Goal: Task Accomplishment & Management: Use online tool/utility

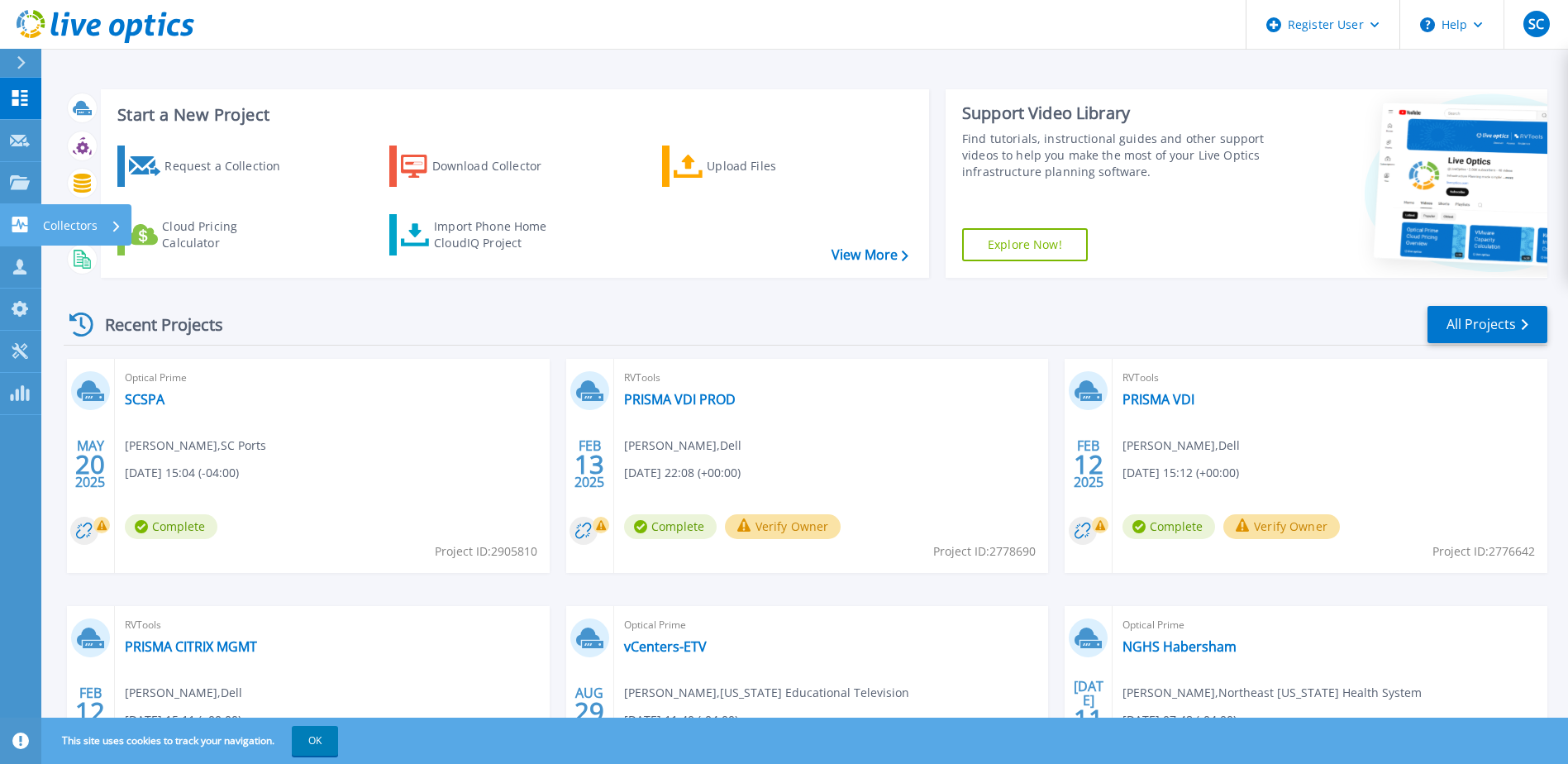
drag, startPoint x: 28, startPoint y: 193, endPoint x: 20, endPoint y: 226, distance: 34.0
click at [20, 226] on div "Dashboard Dashboard Request Capture Request Capture Projects Projects Search Pr…" at bounding box center [20, 246] width 41 height 338
click at [20, 227] on icon at bounding box center [20, 224] width 20 height 16
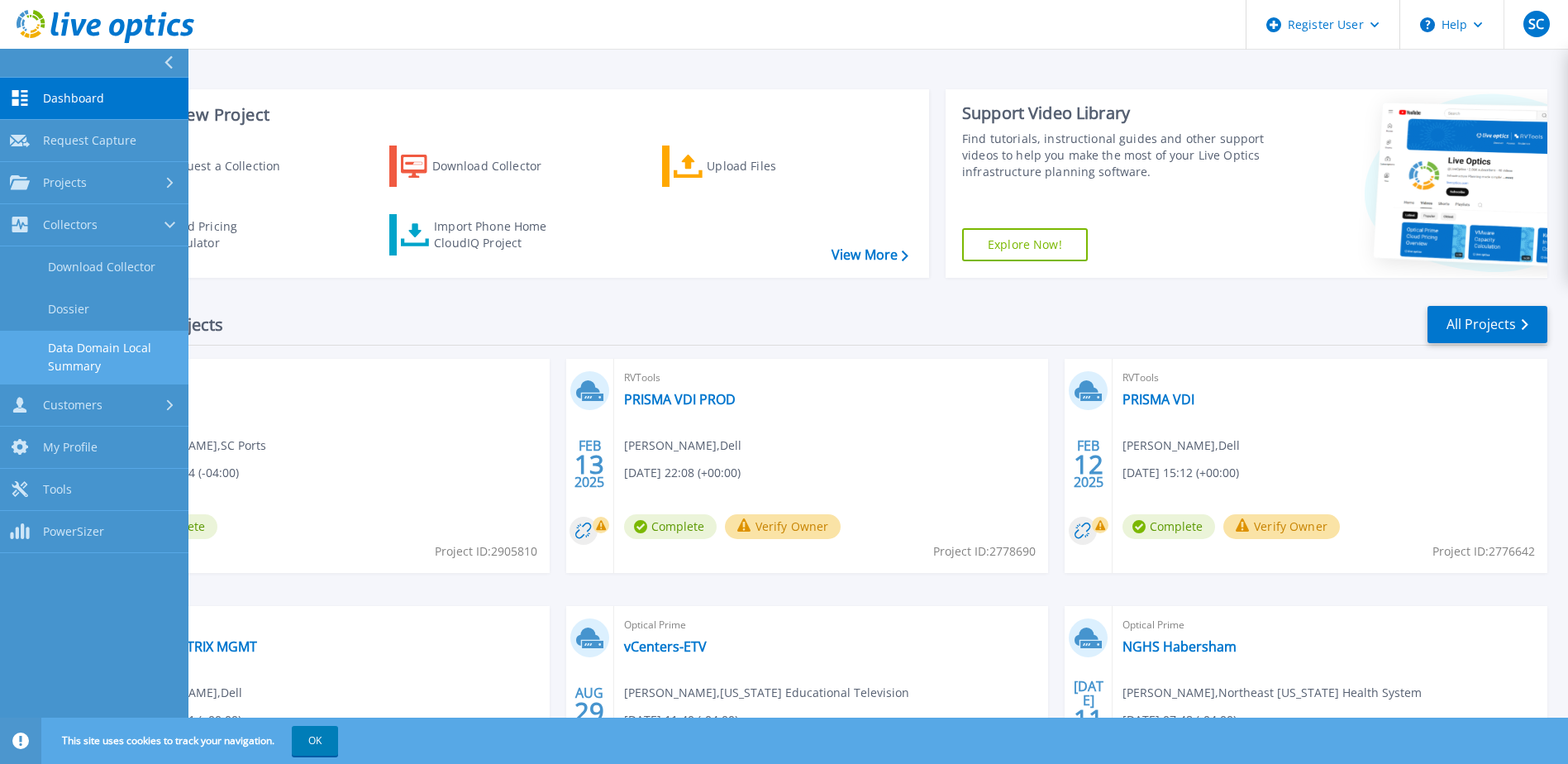
click at [70, 348] on link "Data Domain Local Summary" at bounding box center [94, 357] width 188 height 53
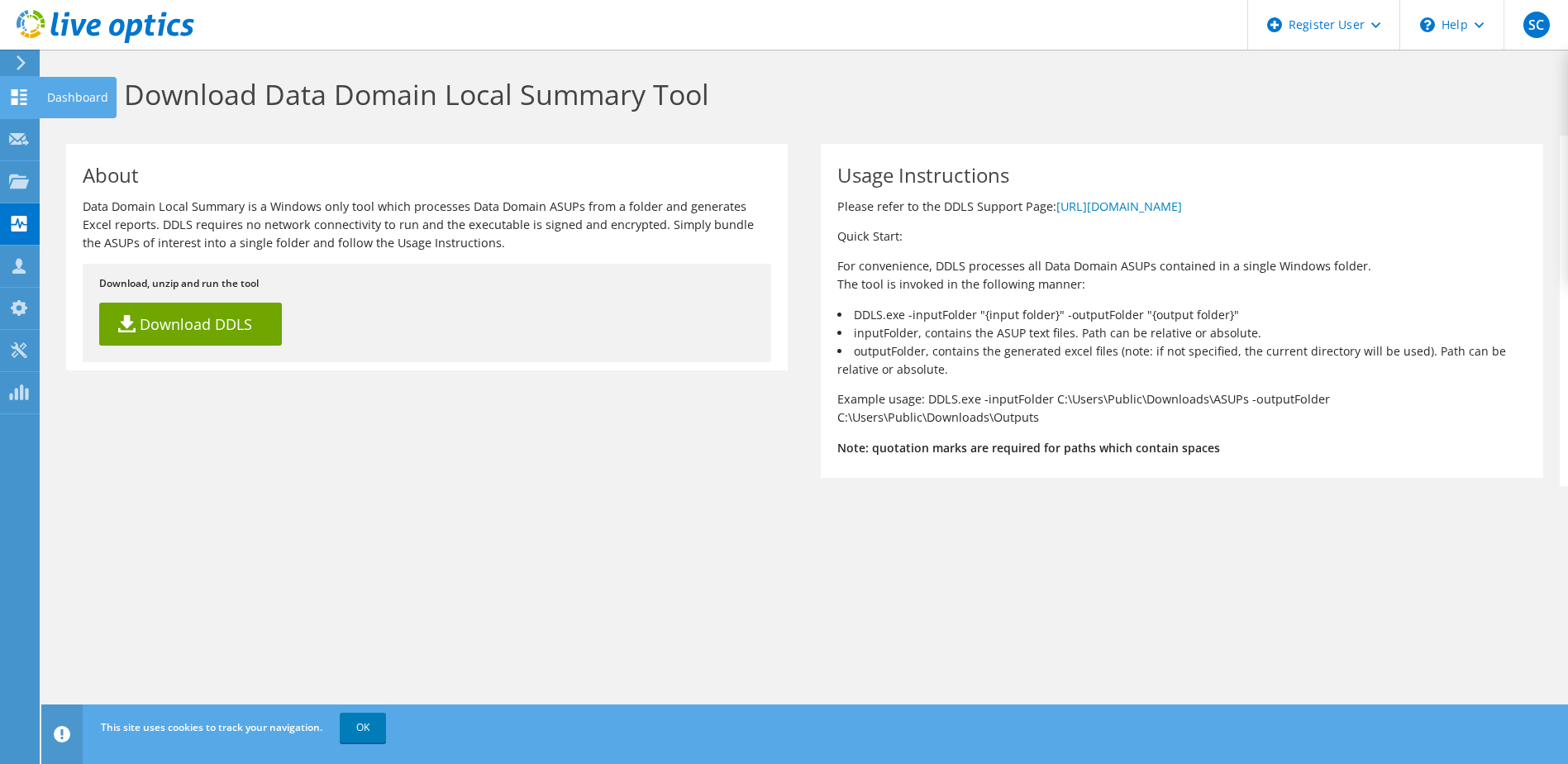
click at [27, 90] on use at bounding box center [19, 97] width 16 height 16
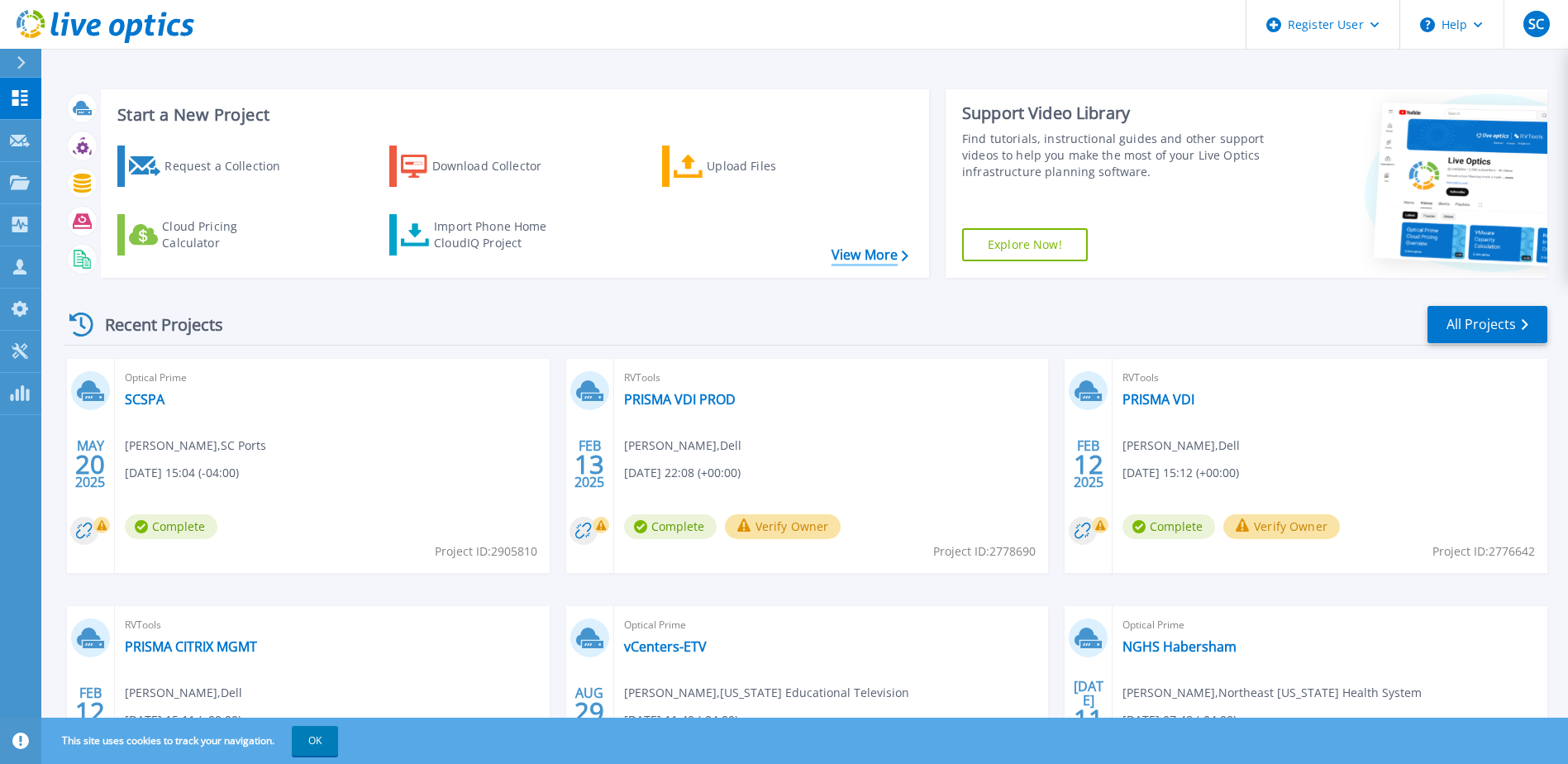
click at [878, 249] on link "View More" at bounding box center [870, 254] width 77 height 16
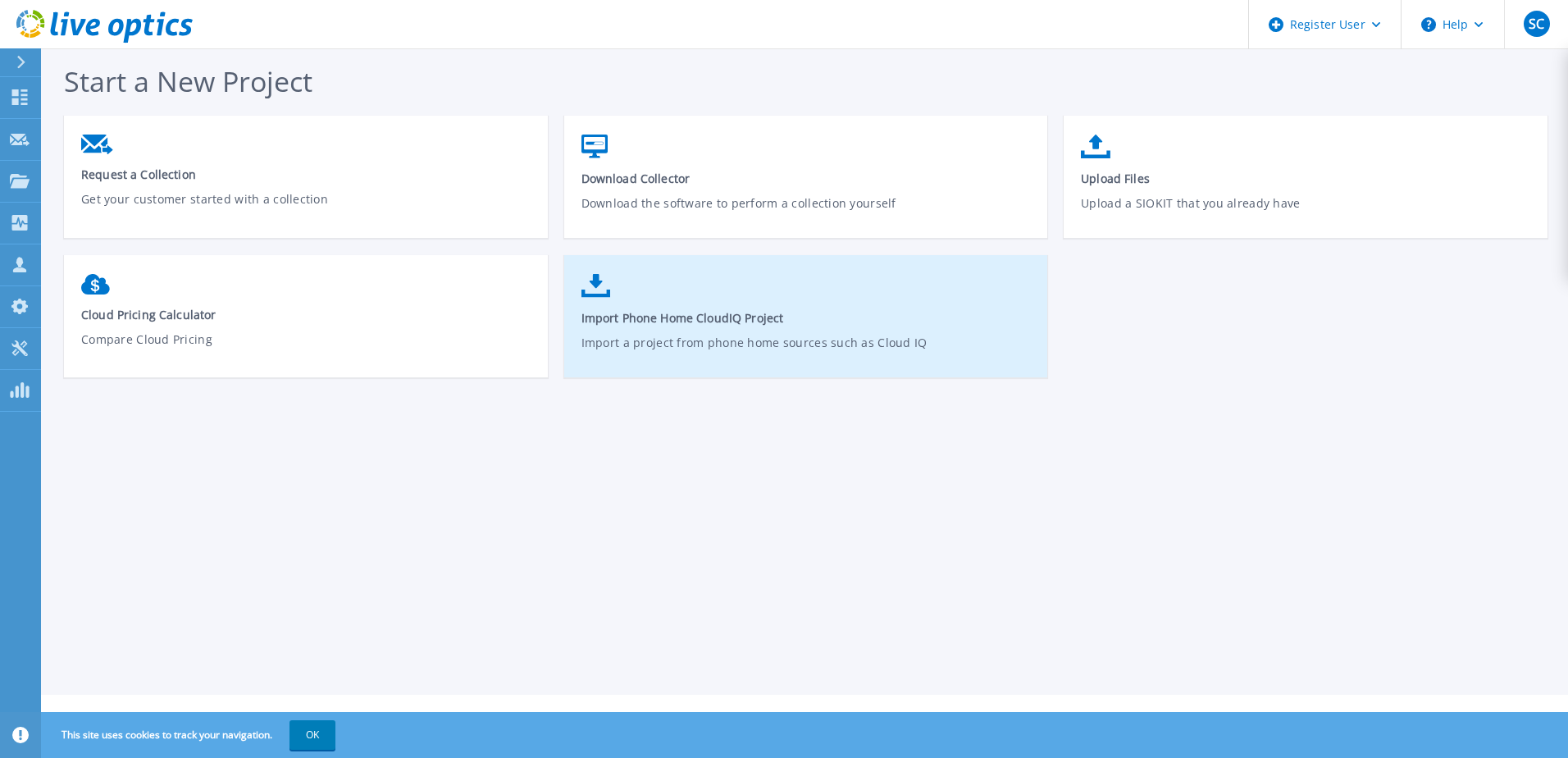
click at [588, 313] on span "Import Phone Home CloudIQ Project" at bounding box center [807, 318] width 450 height 15
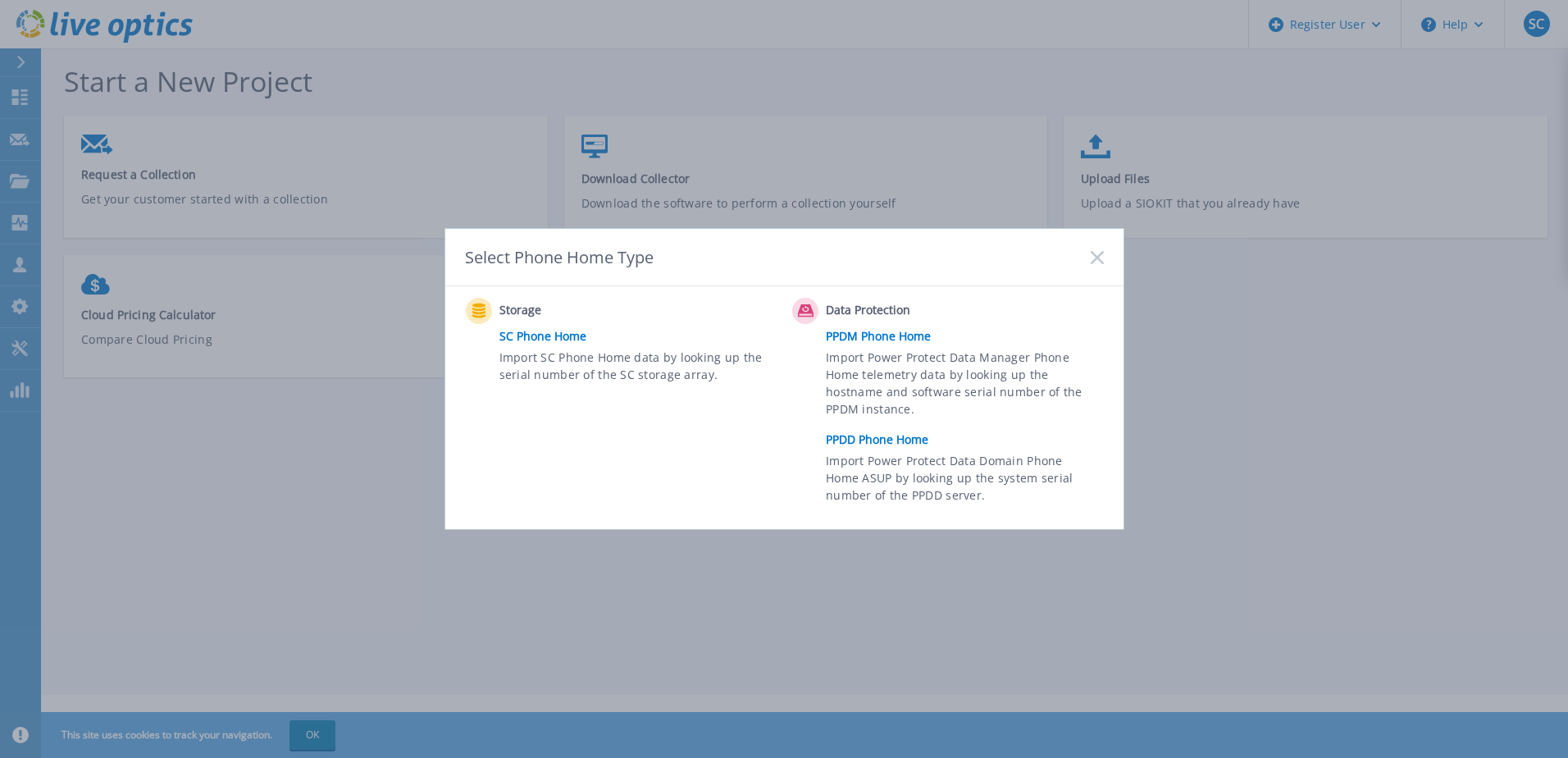
click at [872, 438] on link "PPDD Phone Home" at bounding box center [968, 439] width 285 height 25
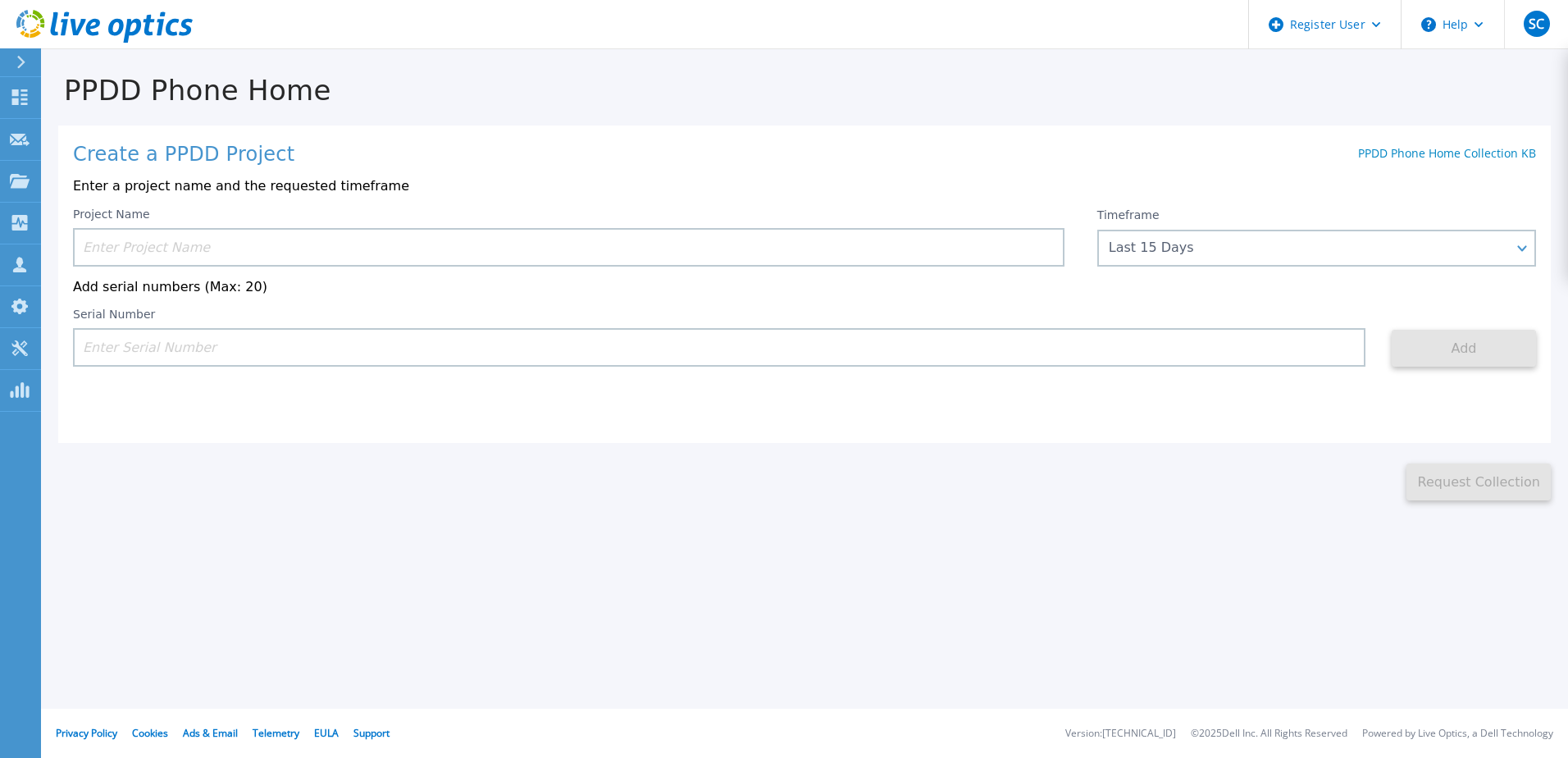
click at [250, 241] on input at bounding box center [568, 247] width 991 height 38
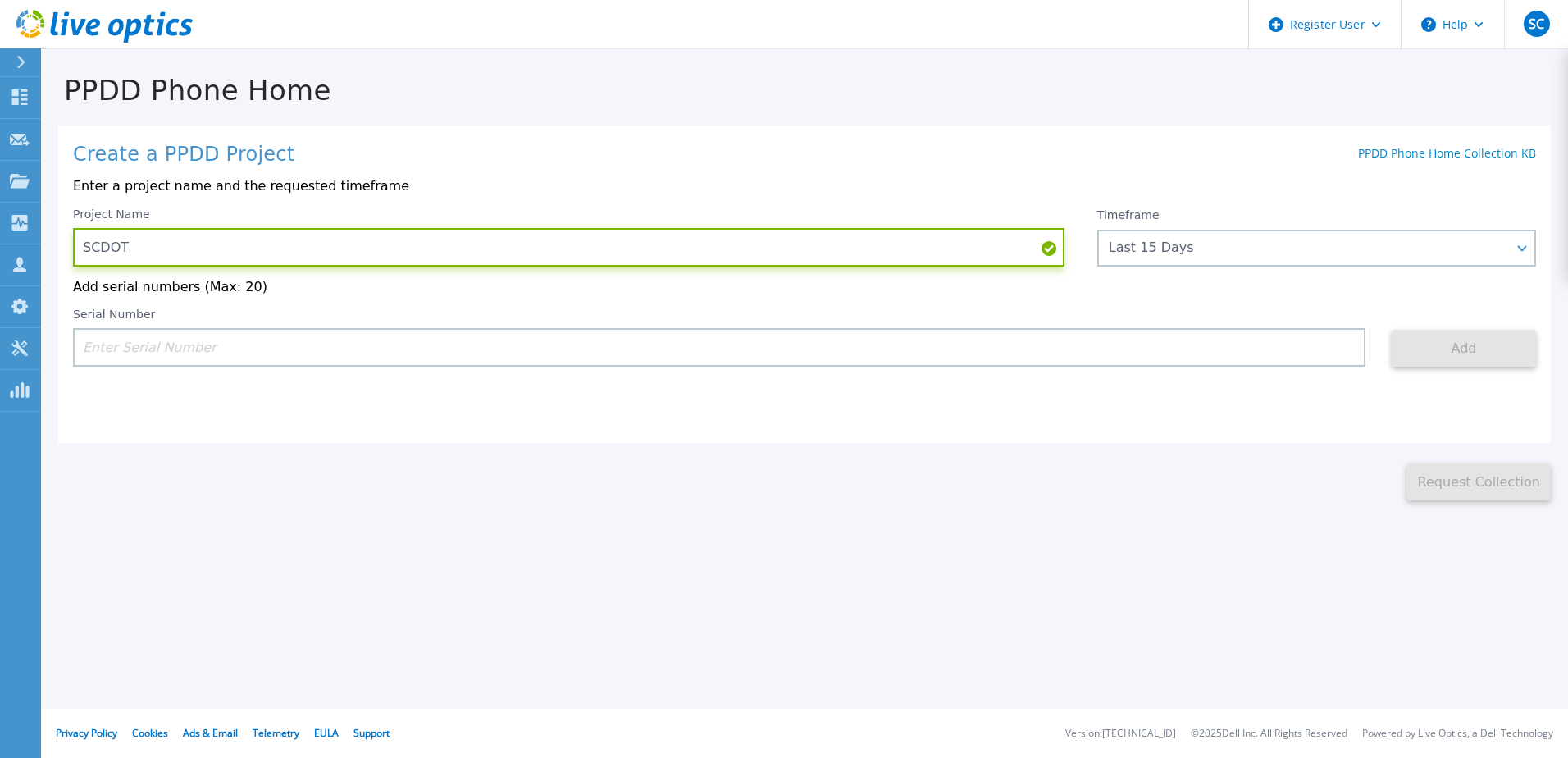
type input "SCDOT"
click at [728, 339] on input at bounding box center [719, 347] width 1292 height 38
click at [732, 344] on input at bounding box center [719, 347] width 1292 height 38
paste input "APM002117021"
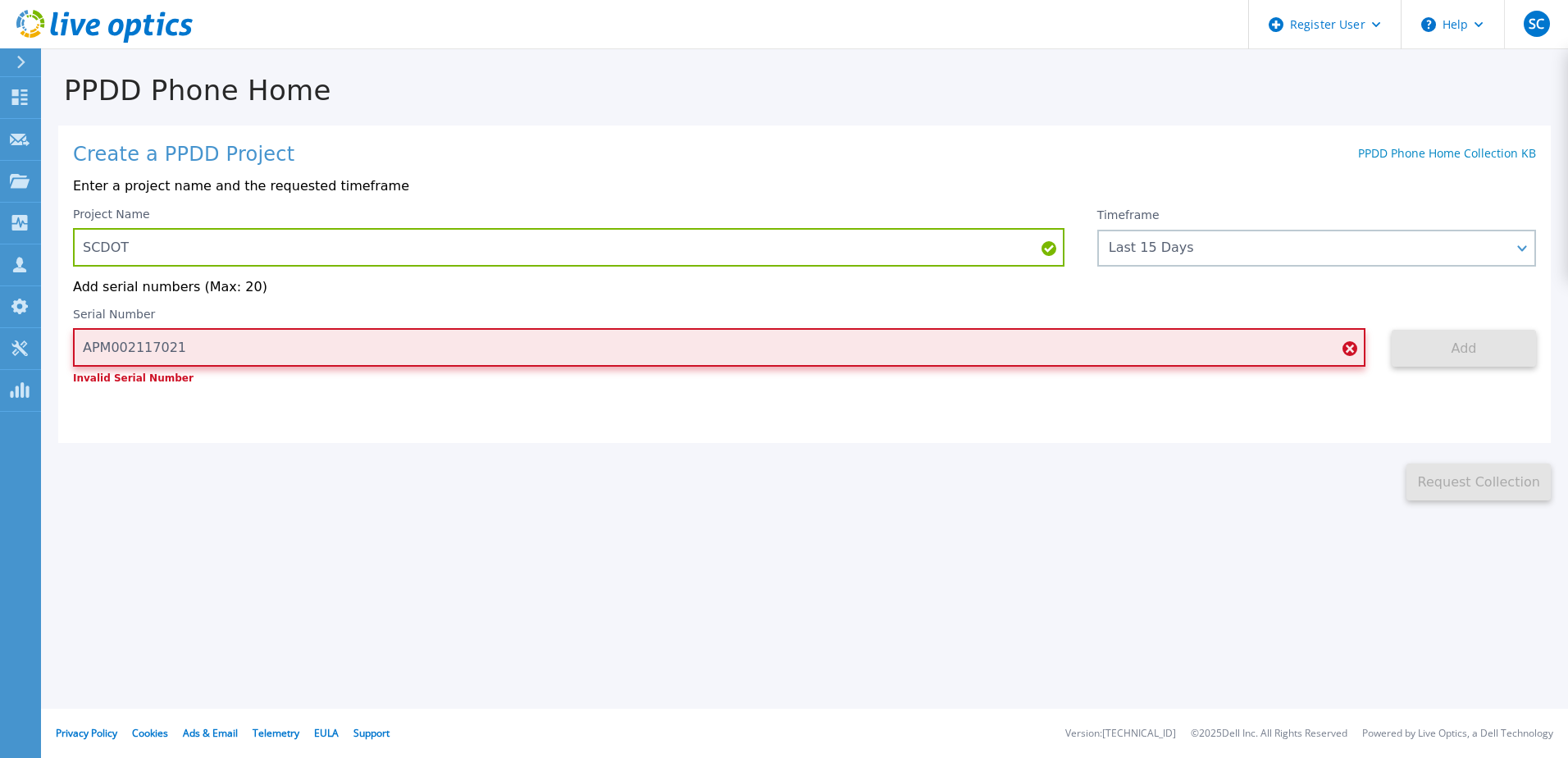
click at [94, 349] on input "APM002117021" at bounding box center [719, 347] width 1292 height 38
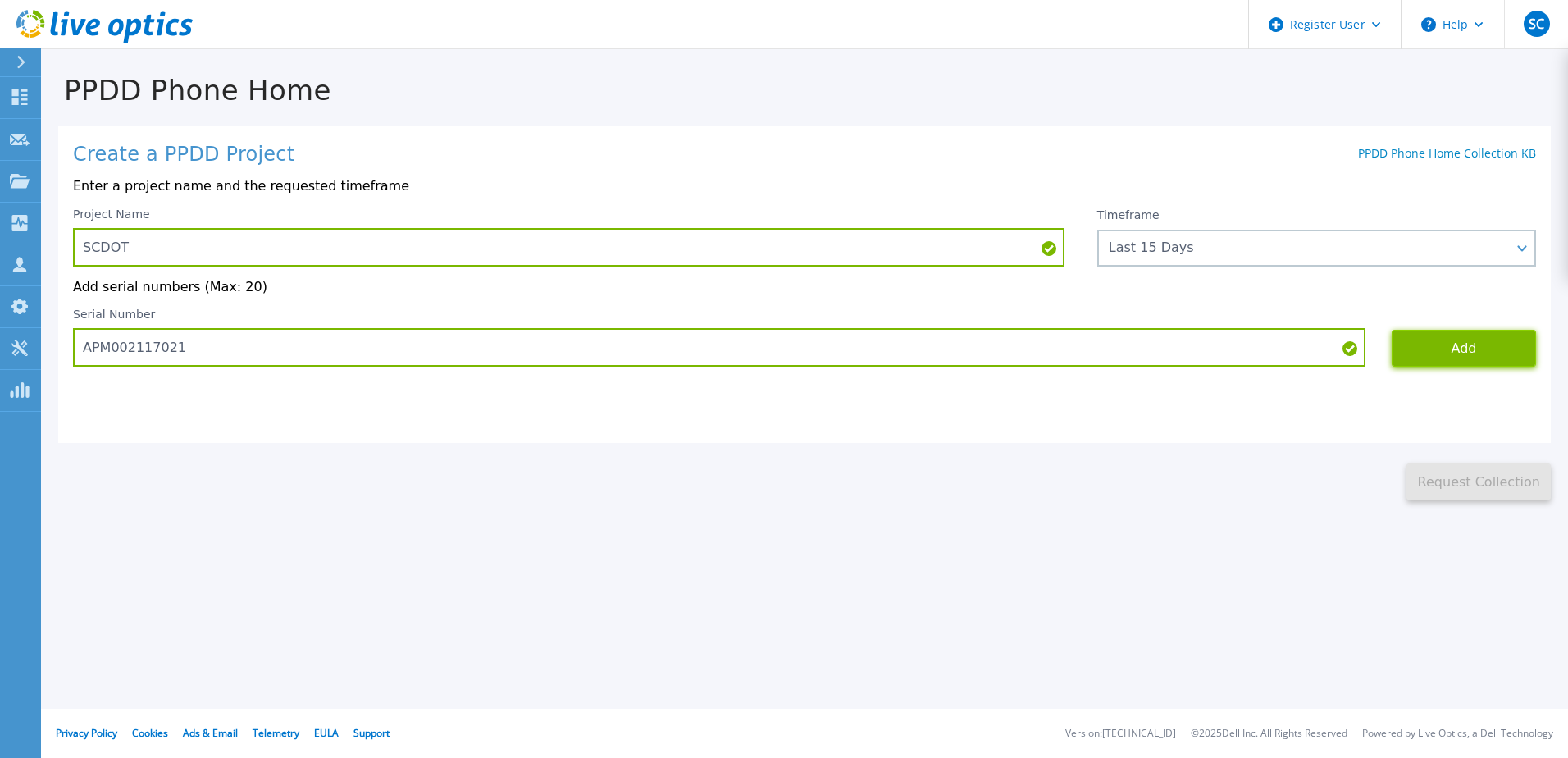
click at [1493, 344] on button "Add" at bounding box center [1463, 348] width 144 height 37
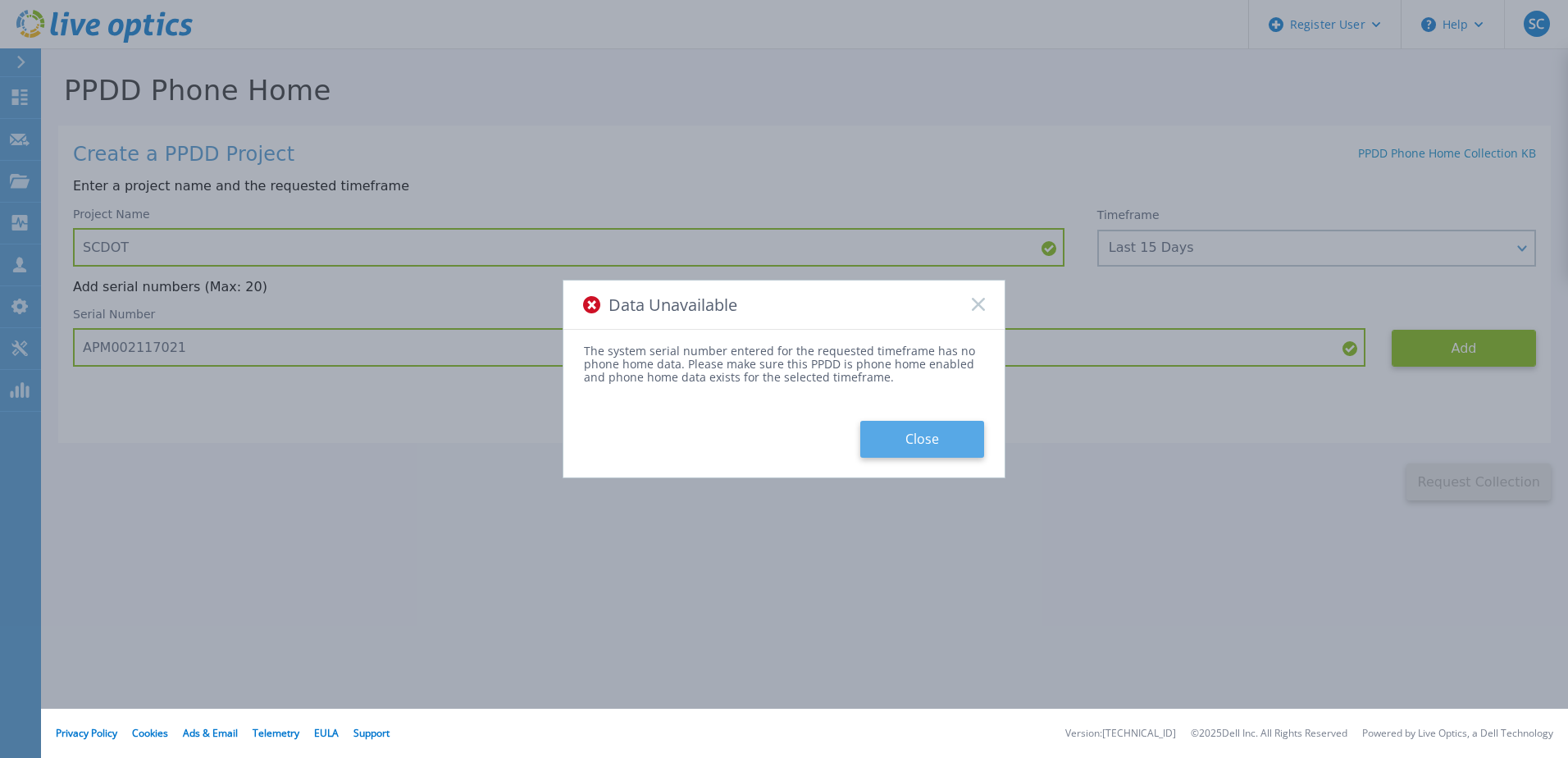
click at [956, 438] on button "Close" at bounding box center [922, 439] width 123 height 37
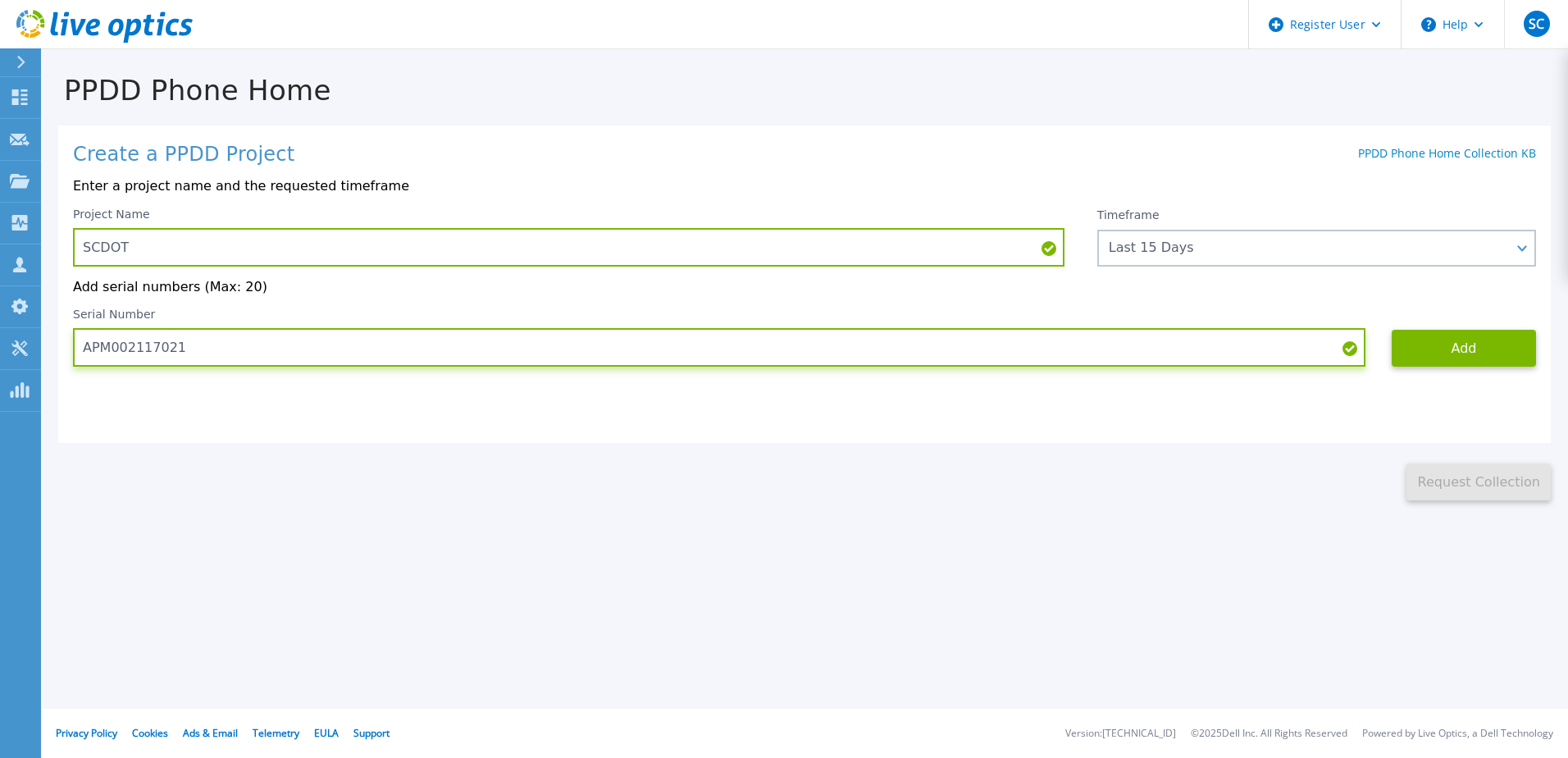
click at [325, 351] on input "APM002117021" at bounding box center [719, 347] width 1292 height 38
click at [325, 352] on input "APM002117021" at bounding box center [719, 347] width 1292 height 38
paste input "12854"
type input "APM00211712854"
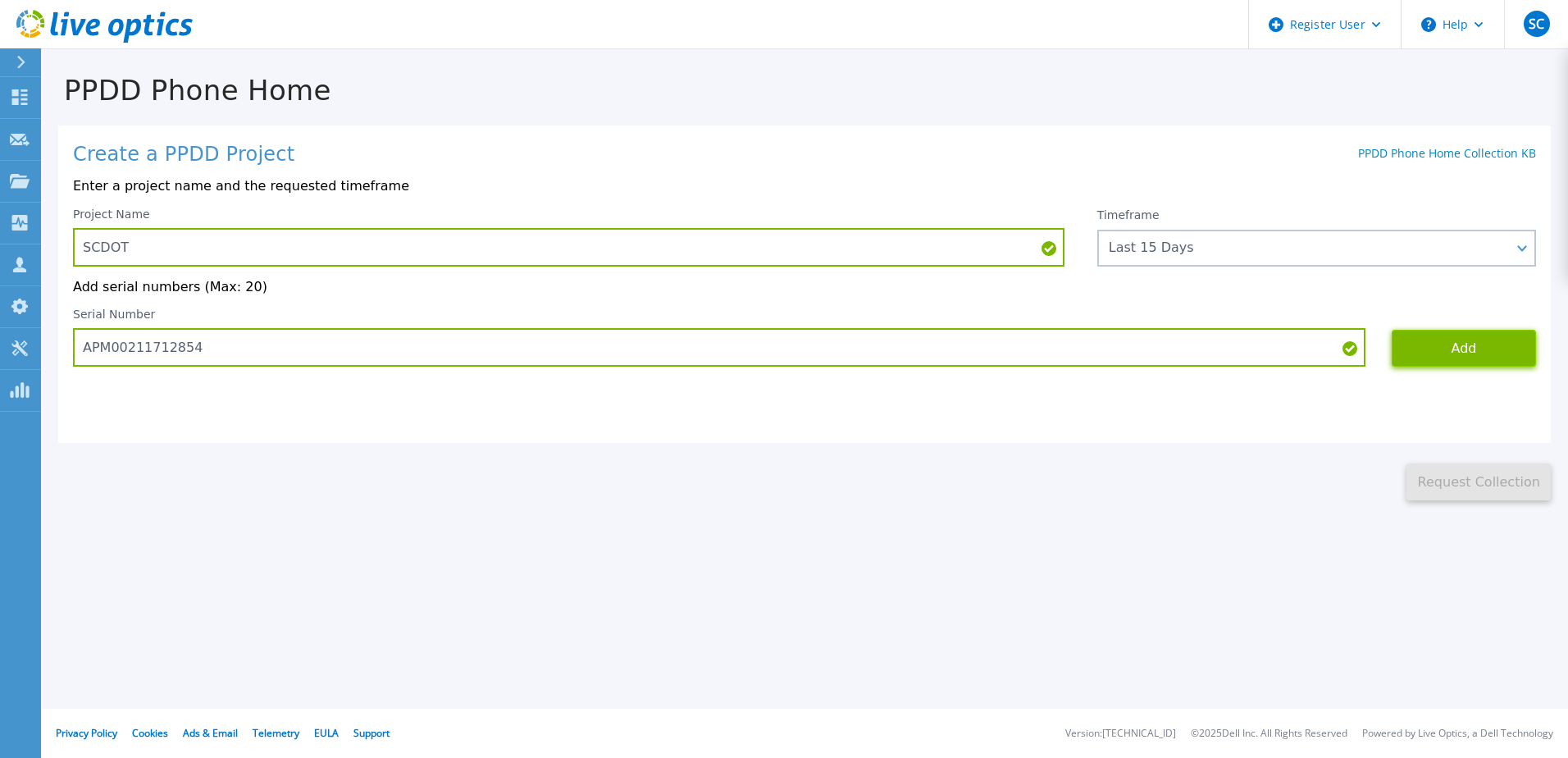
click at [1464, 359] on button "Add" at bounding box center [1463, 348] width 144 height 37
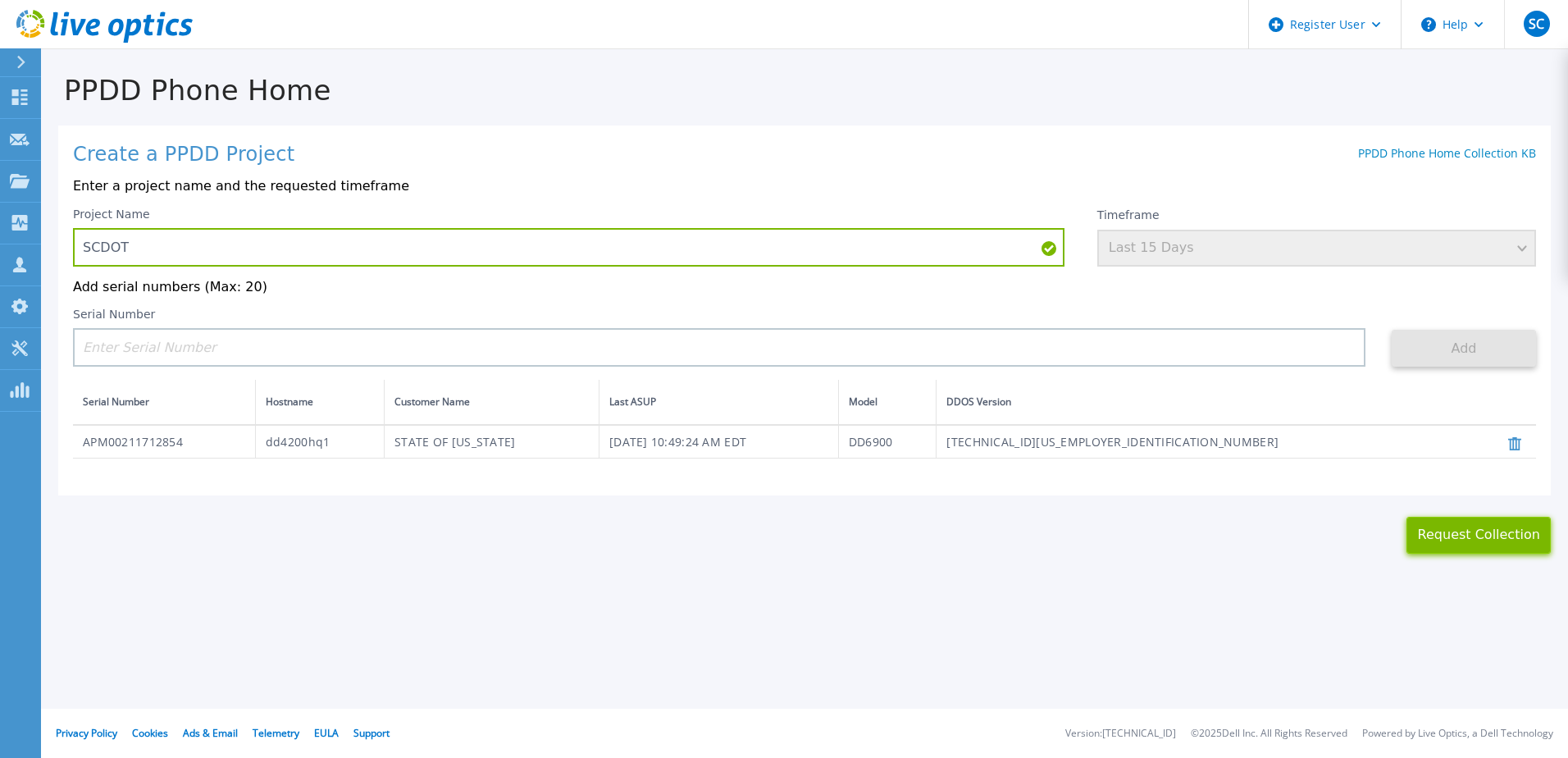
click at [1456, 537] on button "Request Collection" at bounding box center [1478, 535] width 144 height 37
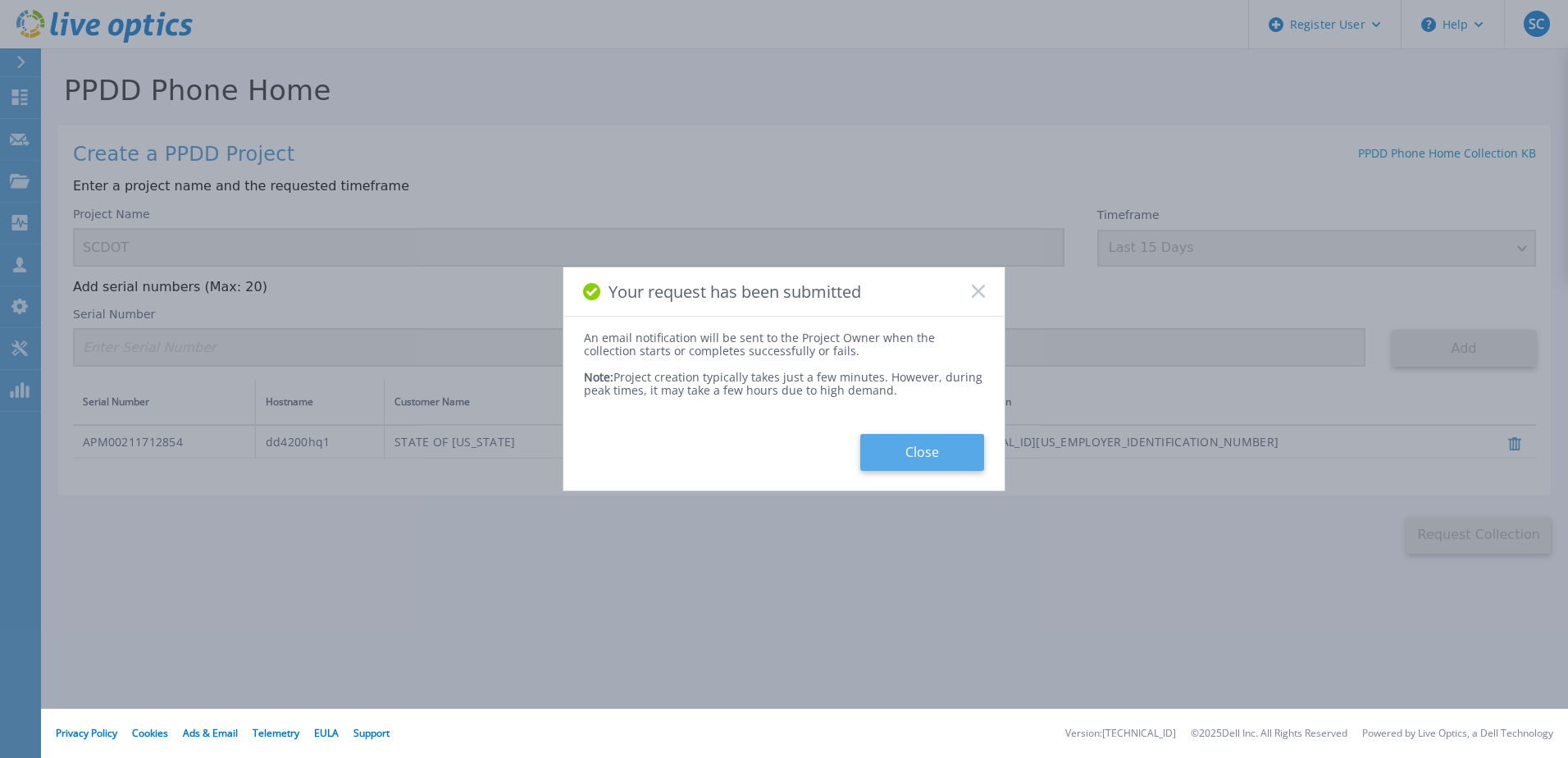
click at [940, 453] on button "Close" at bounding box center [922, 452] width 123 height 37
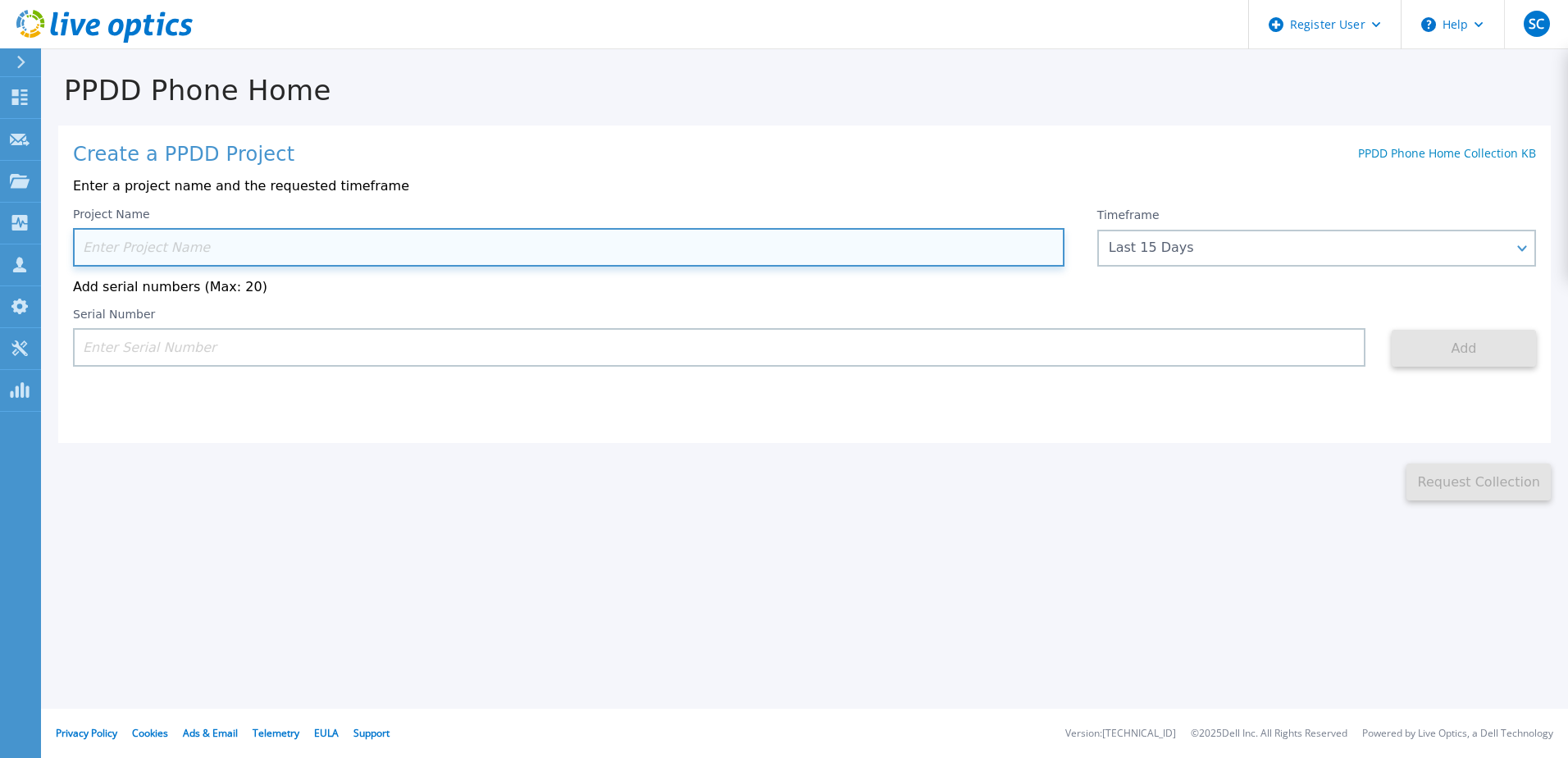
click at [345, 251] on input at bounding box center [568, 247] width 991 height 38
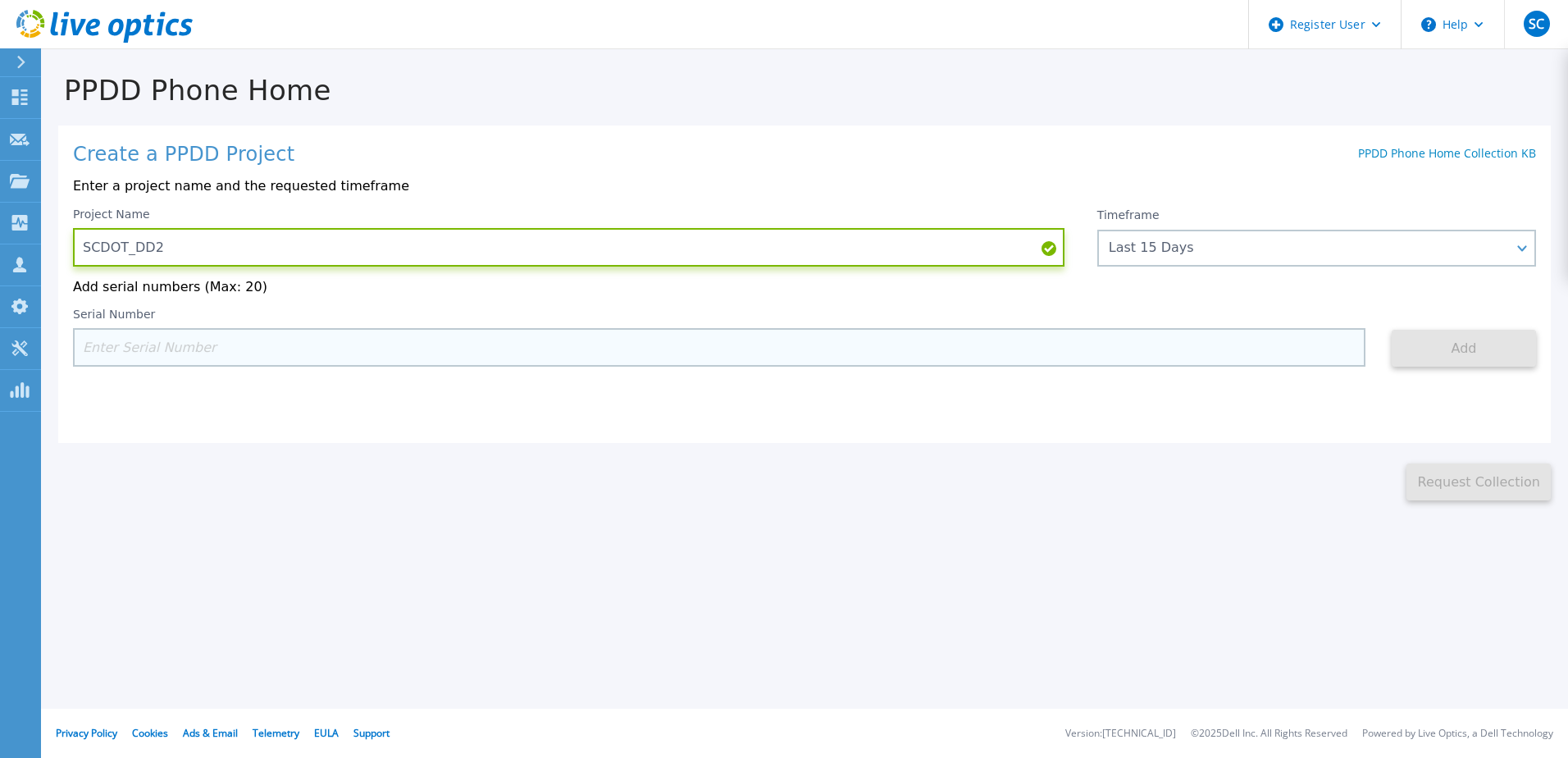
type input "SCDOT_DD2"
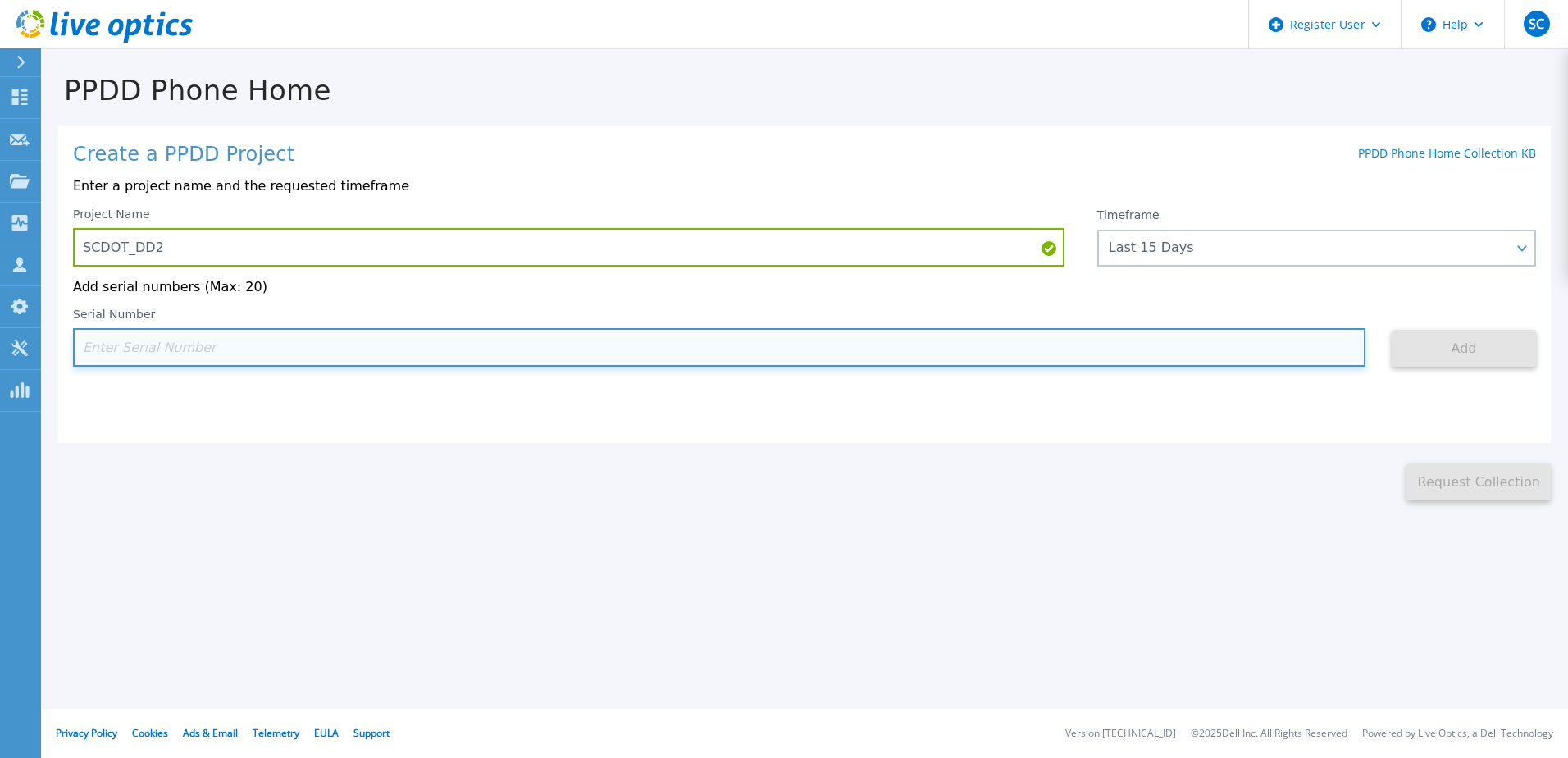
click at [233, 361] on input at bounding box center [719, 347] width 1292 height 38
paste input "APM00202611820"
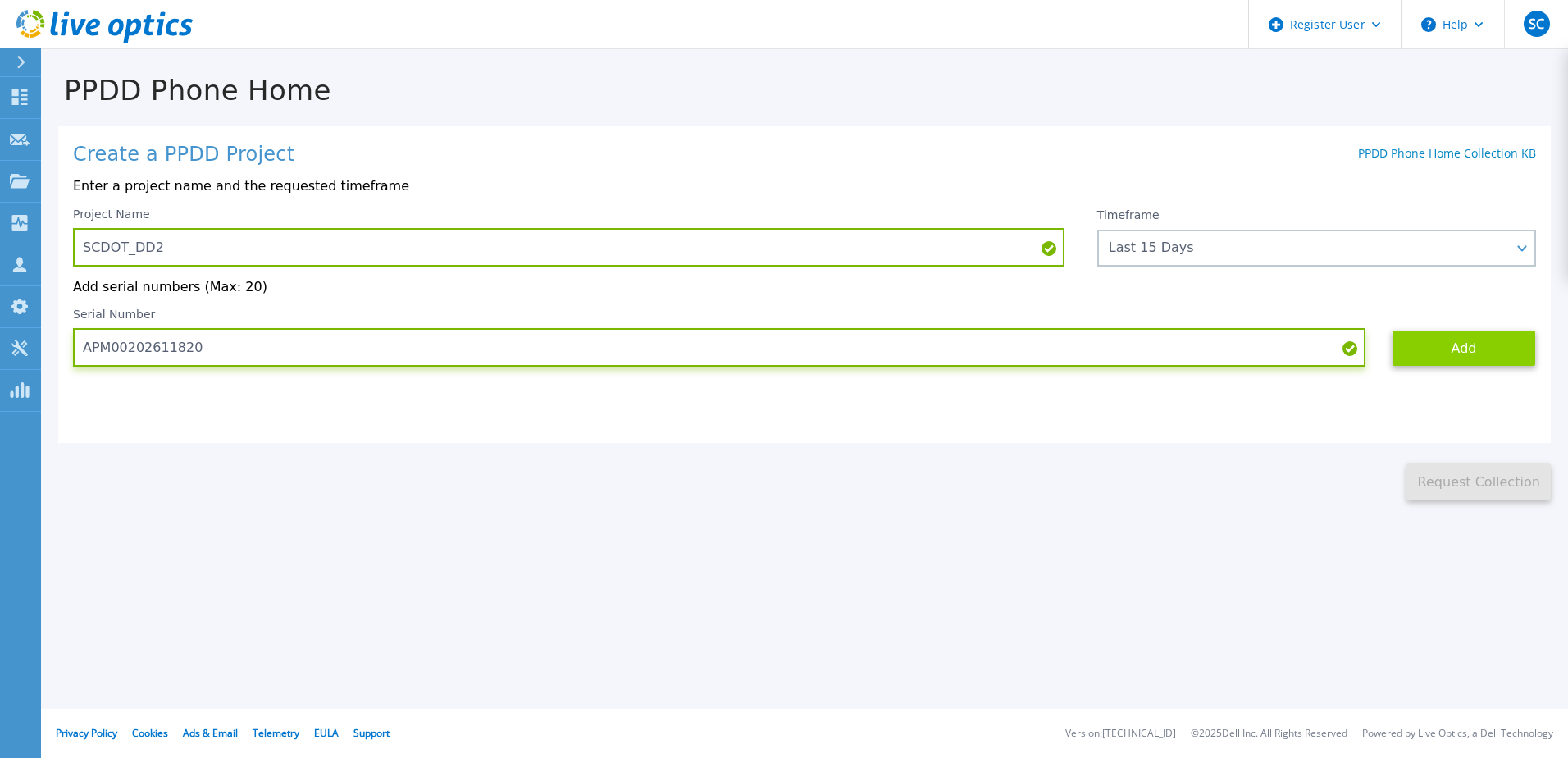
type input "APM00202611820"
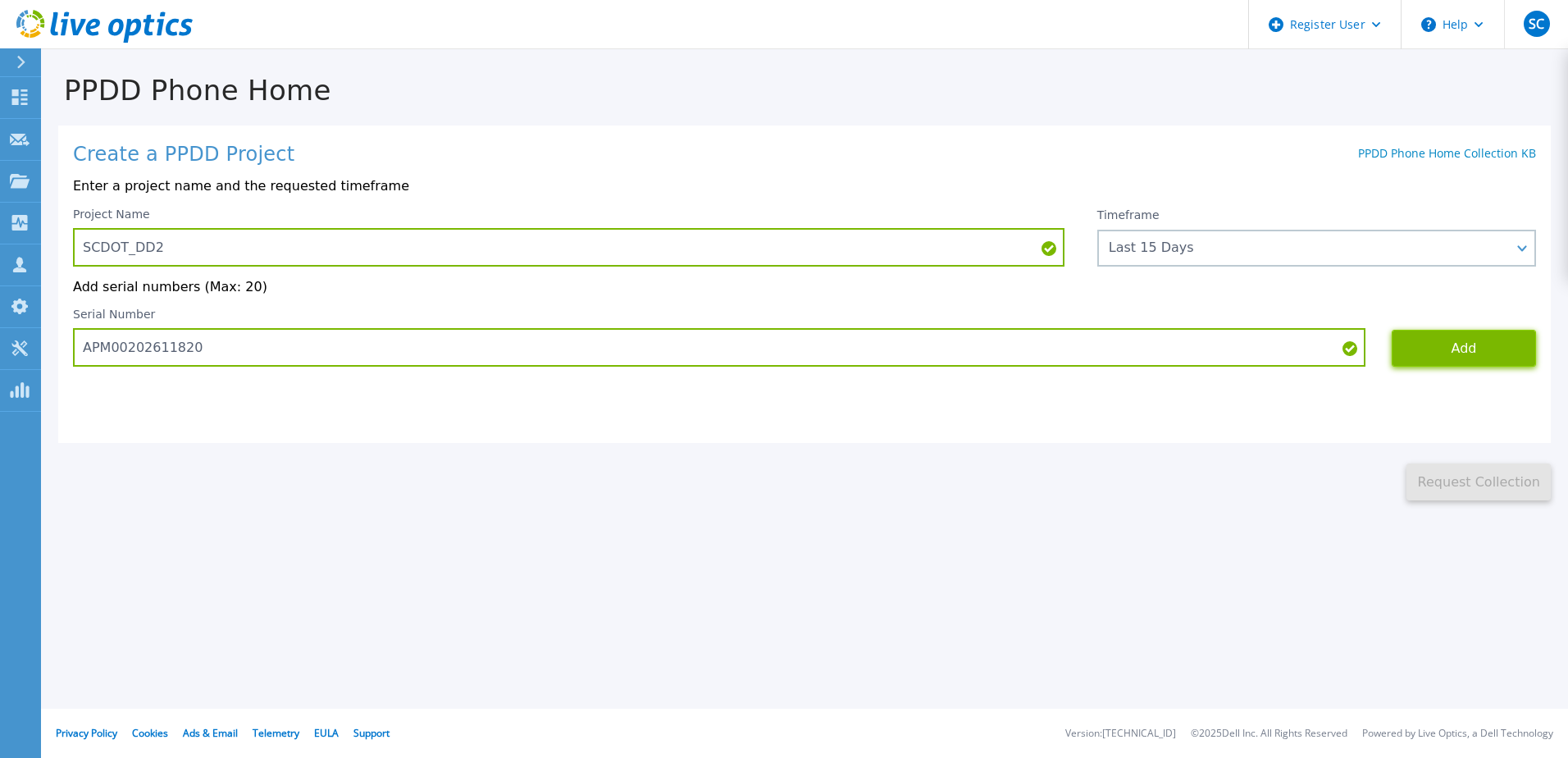
click at [1459, 346] on button "Add" at bounding box center [1463, 348] width 144 height 37
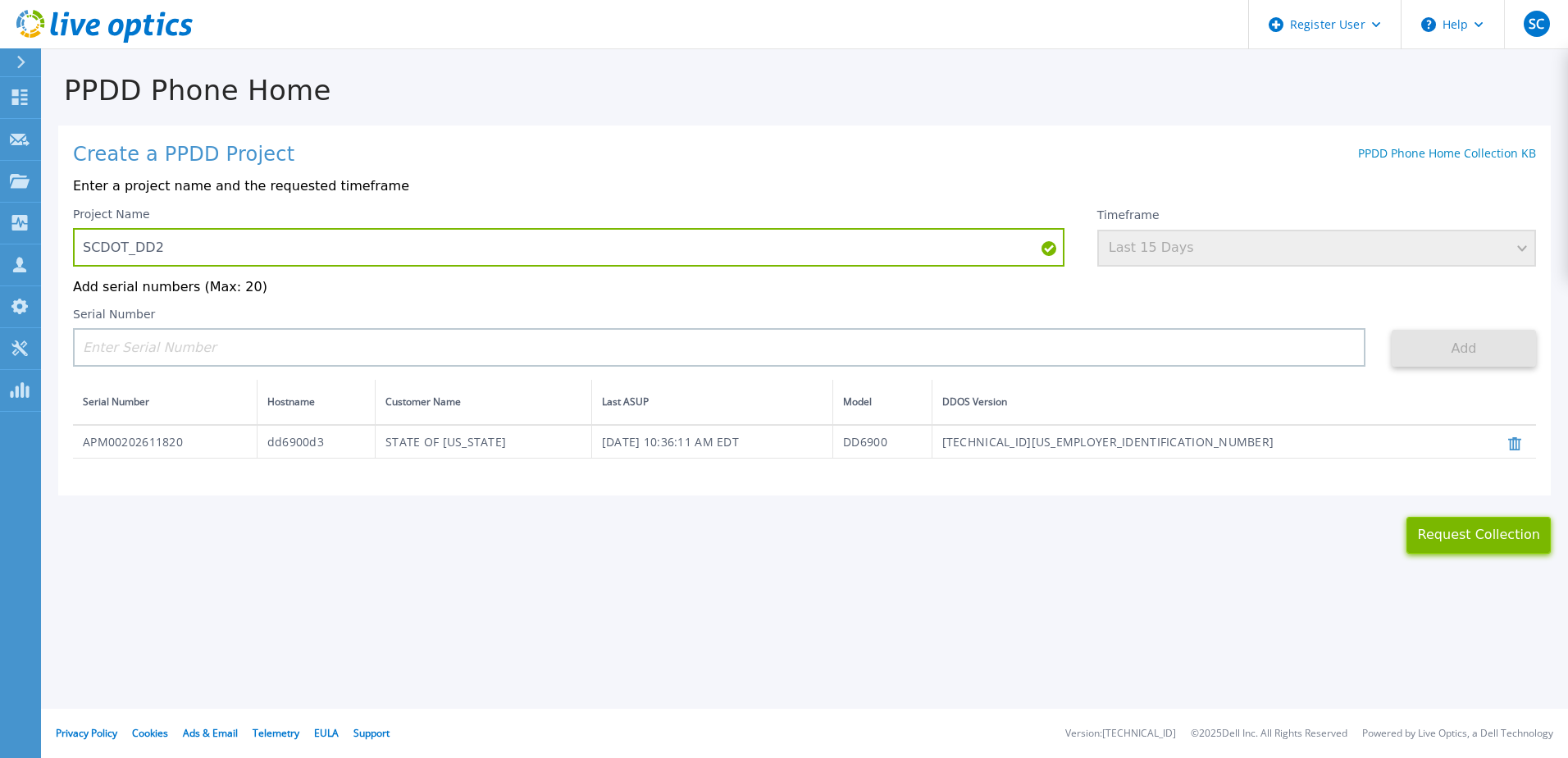
click at [1489, 536] on button "Request Collection" at bounding box center [1478, 535] width 144 height 37
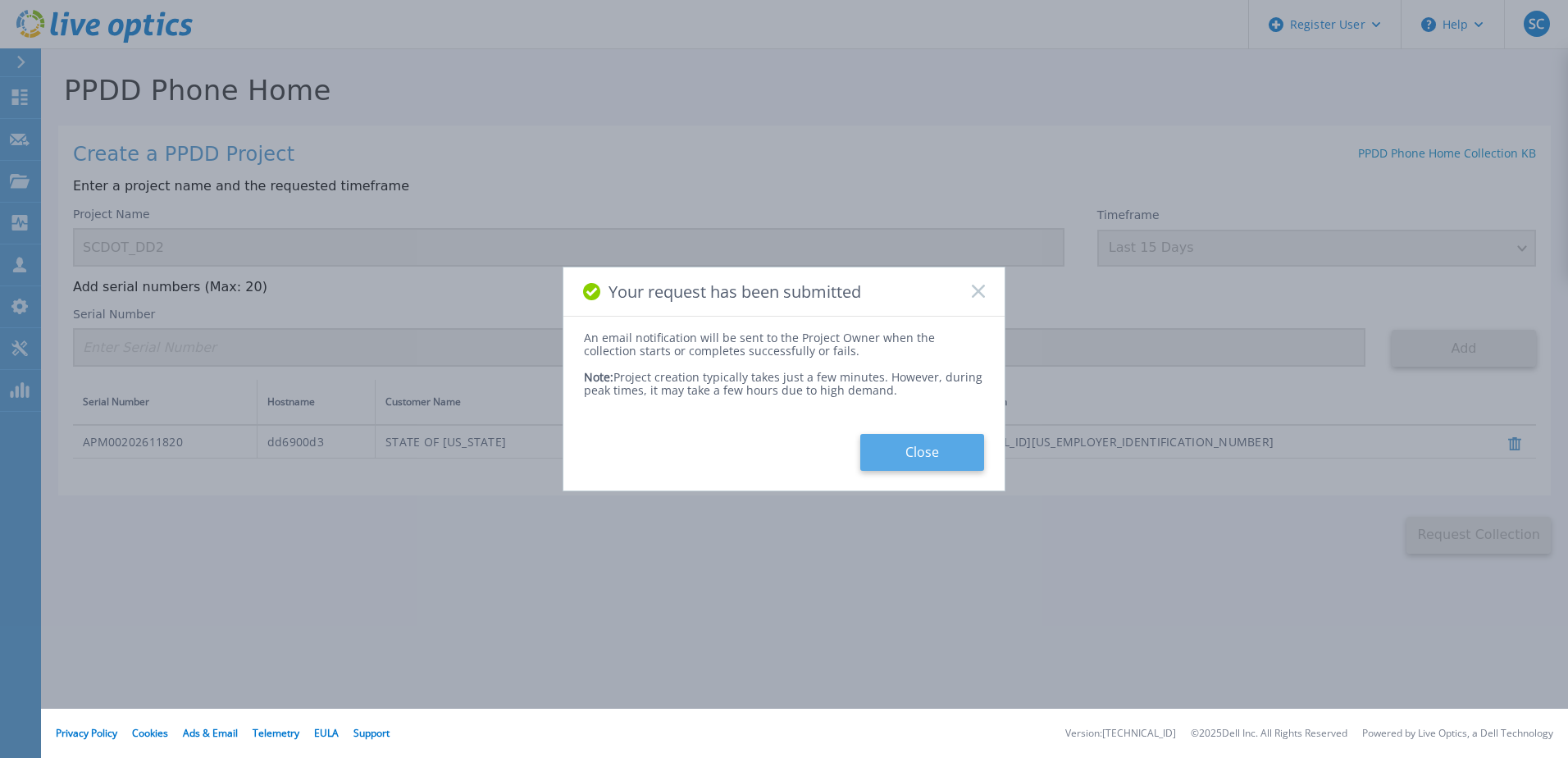
click at [895, 441] on button "Close" at bounding box center [922, 452] width 123 height 37
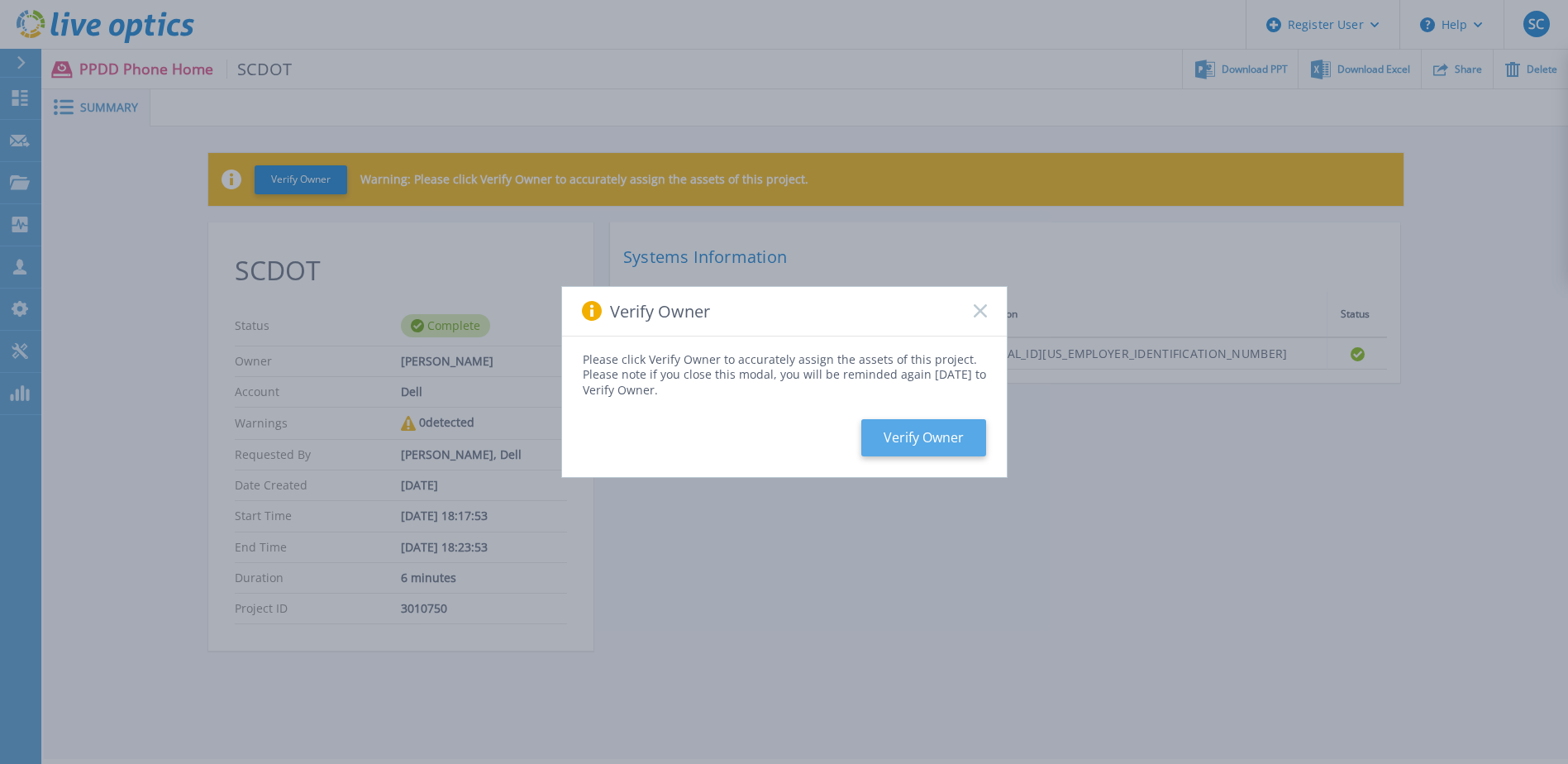
click at [886, 444] on button "Verify Owner" at bounding box center [923, 437] width 124 height 38
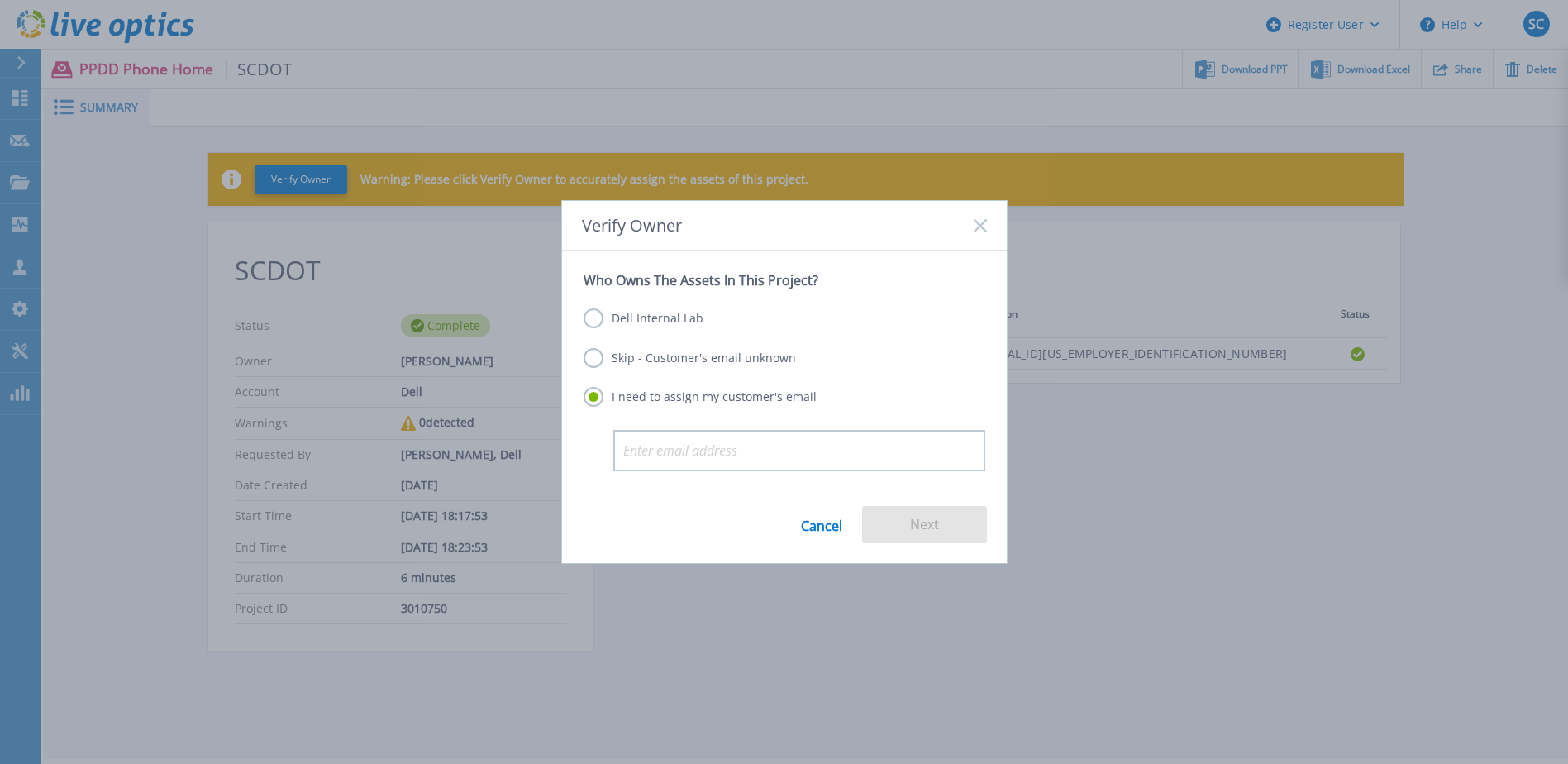
click at [593, 317] on label "Dell Internal Lab" at bounding box center [643, 318] width 120 height 20
click at [0, 0] on input "Dell Internal Lab" at bounding box center [0, 0] width 0 height 0
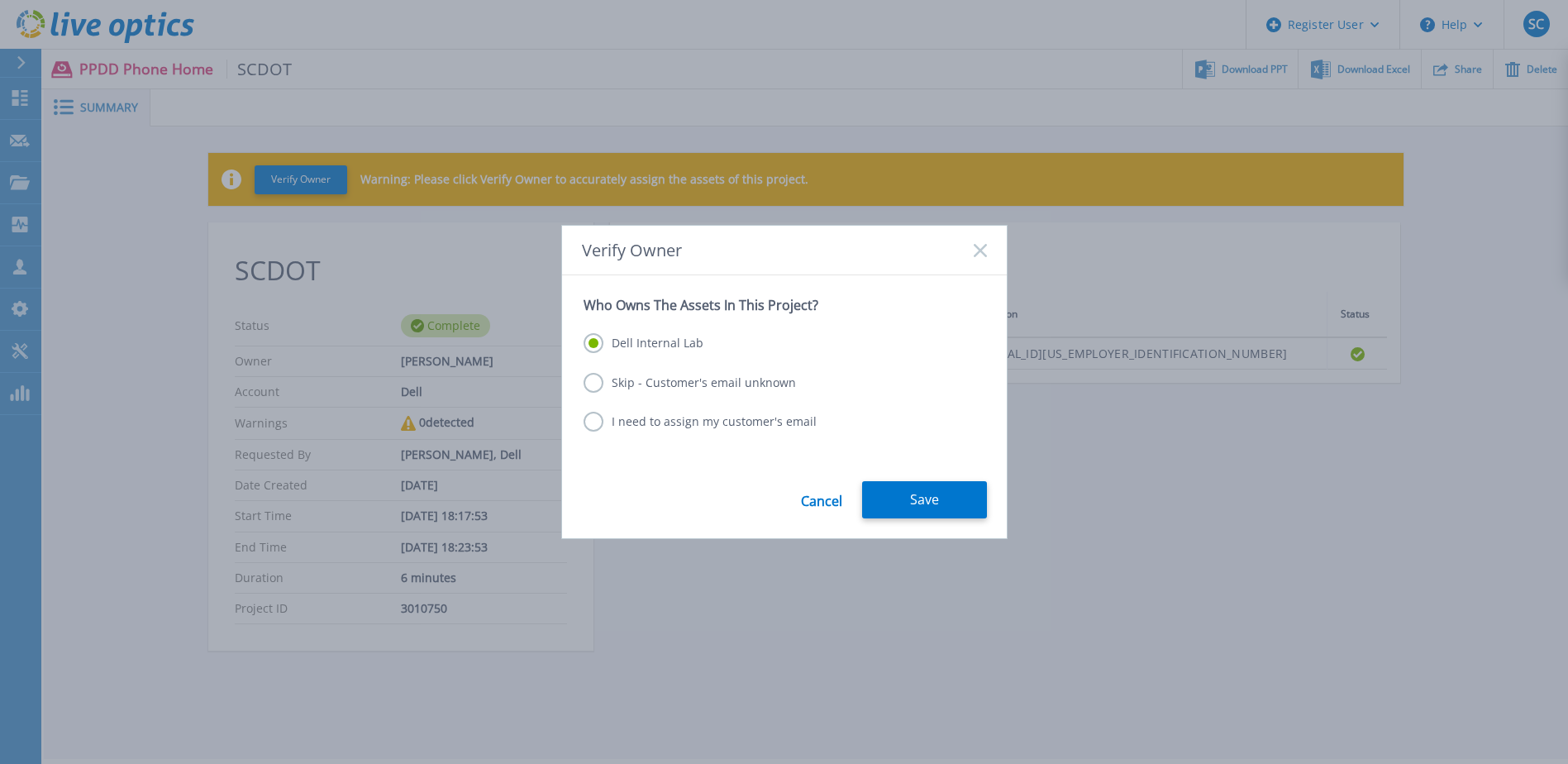
click at [593, 387] on label "Skip - Customer's email unknown" at bounding box center [690, 382] width 212 height 20
click at [0, 0] on input "Skip - Customer's email unknown" at bounding box center [0, 0] width 0 height 0
click at [919, 505] on button "Next" at bounding box center [924, 500] width 124 height 38
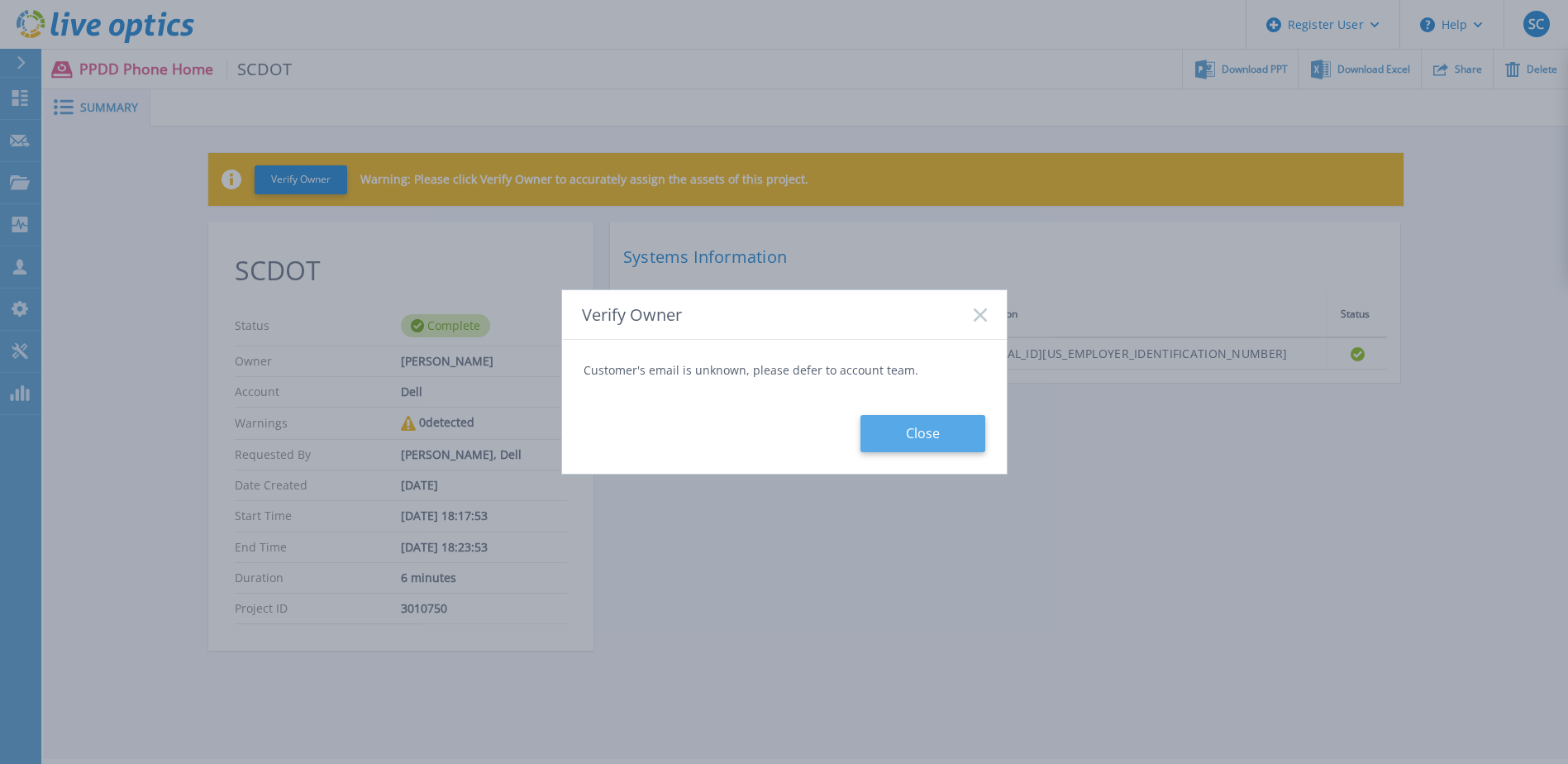
click at [918, 436] on button "Close" at bounding box center [923, 434] width 124 height 38
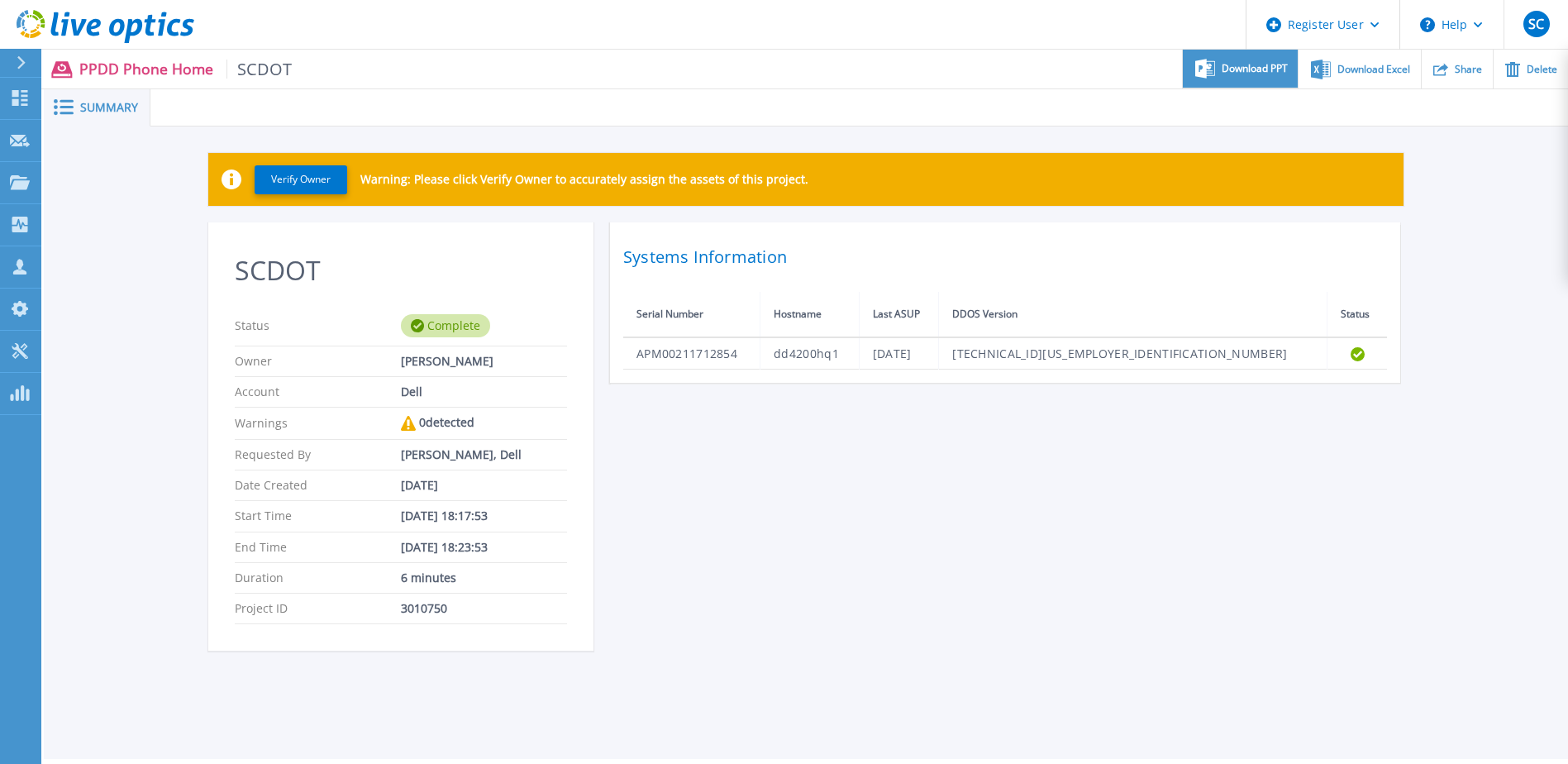
click at [1268, 82] on div "Download PPT" at bounding box center [1240, 69] width 115 height 38
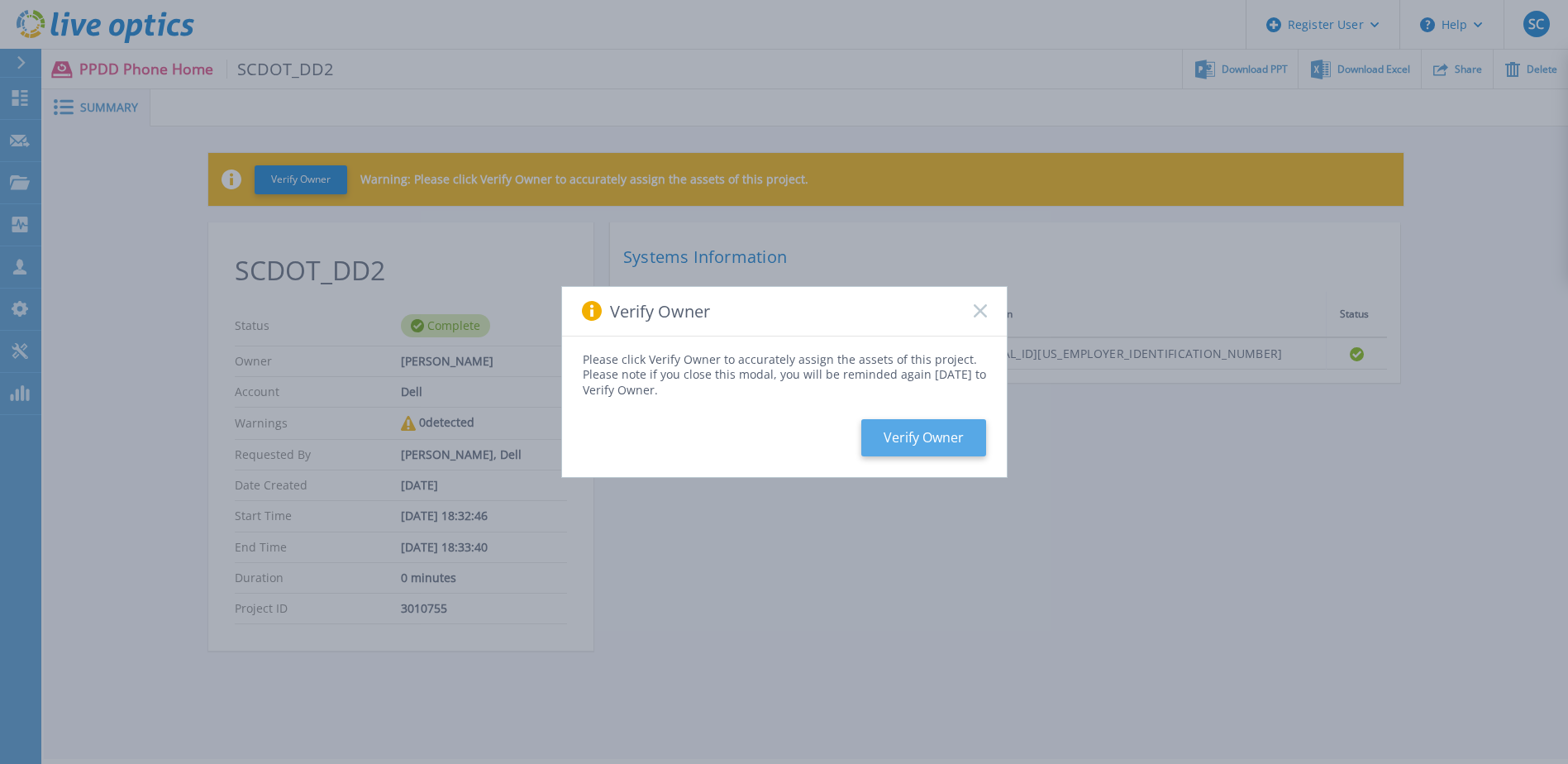
click at [924, 439] on button "Verify Owner" at bounding box center [923, 437] width 124 height 38
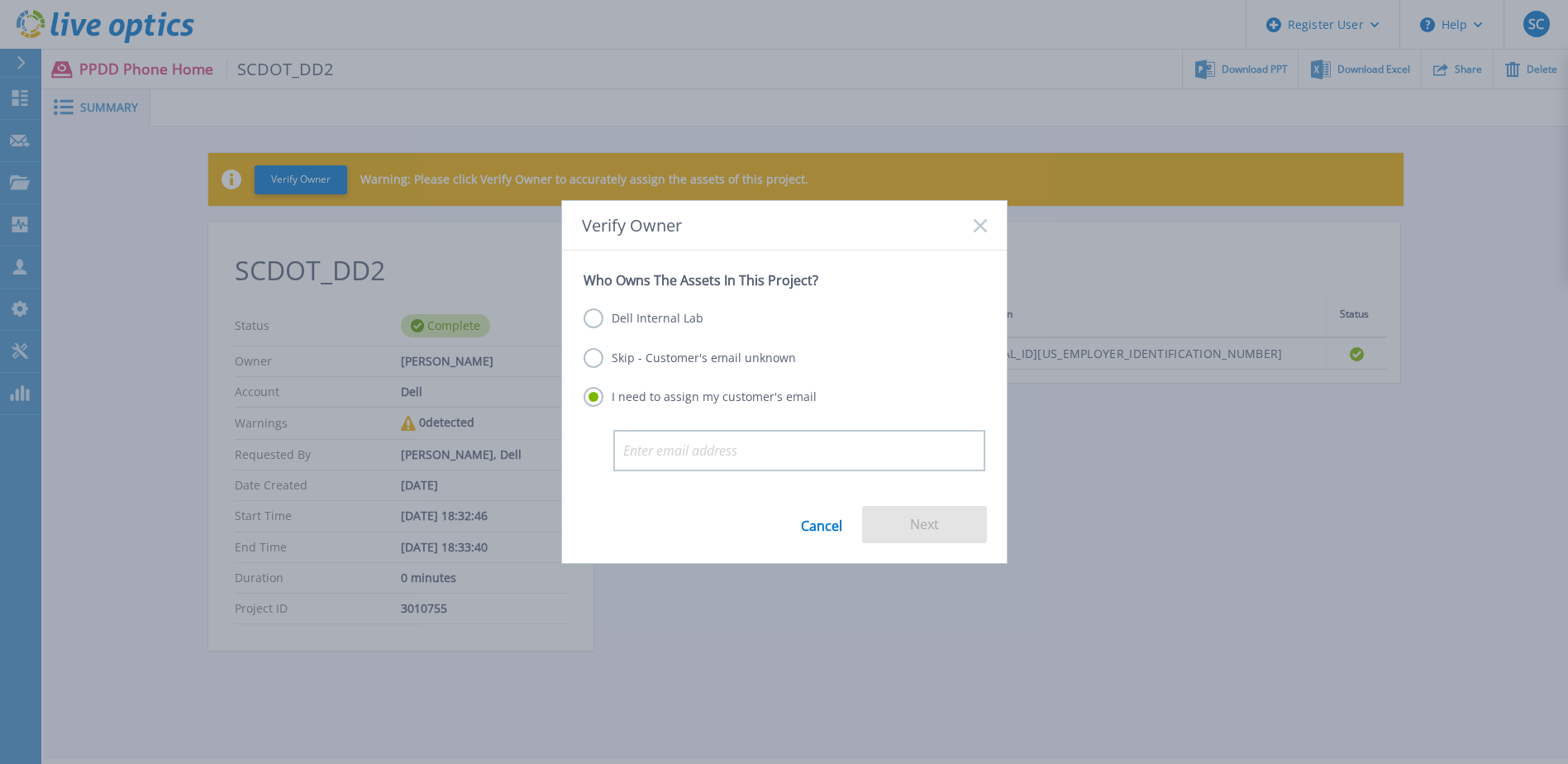
click at [755, 351] on label "Skip - Customer's email unknown" at bounding box center [690, 358] width 212 height 20
click at [0, 0] on input "Skip - Customer's email unknown" at bounding box center [0, 0] width 0 height 0
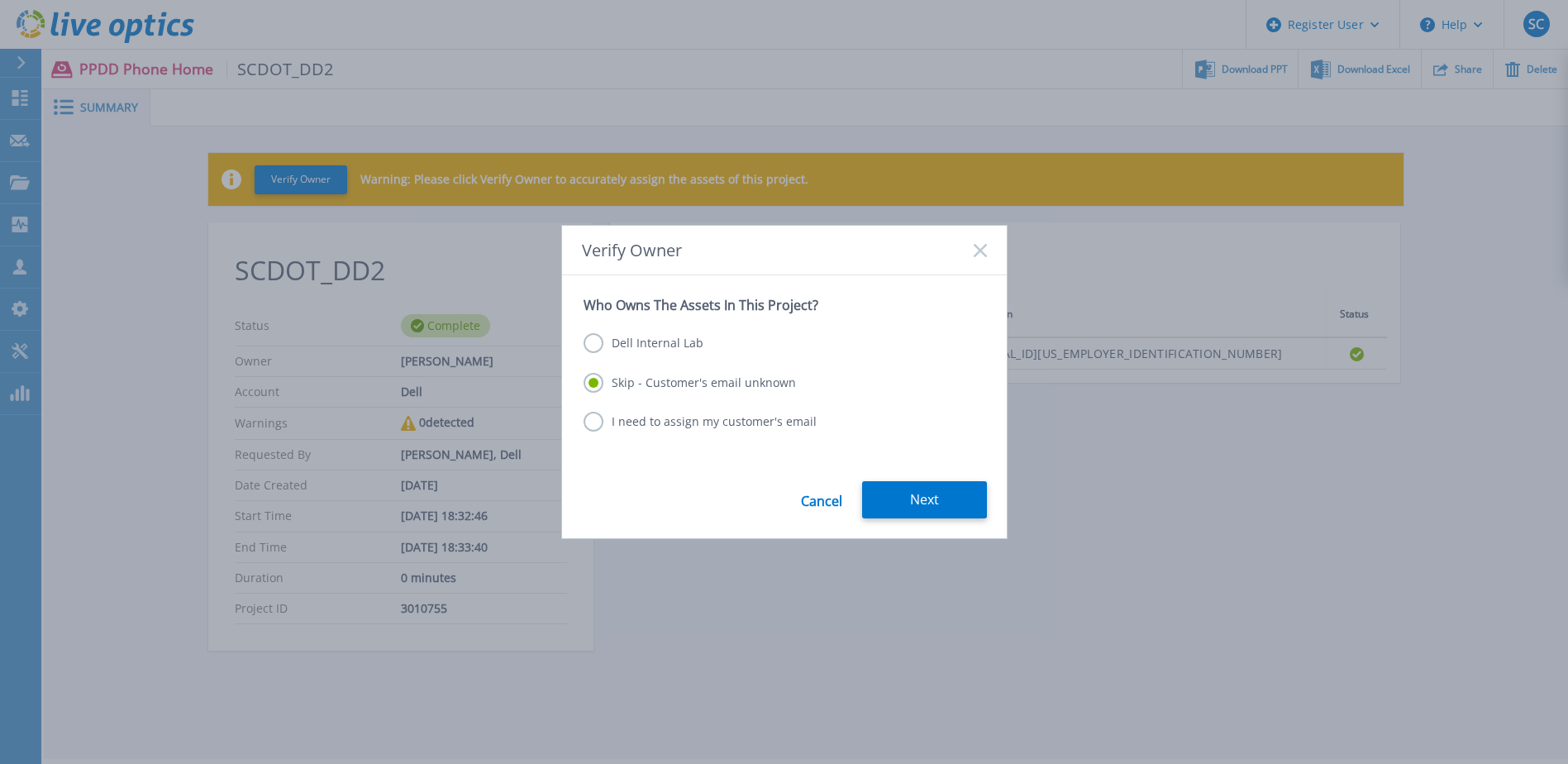
click at [924, 522] on div "Cancel Next" at bounding box center [784, 510] width 445 height 57
click at [926, 495] on button "Next" at bounding box center [924, 500] width 124 height 38
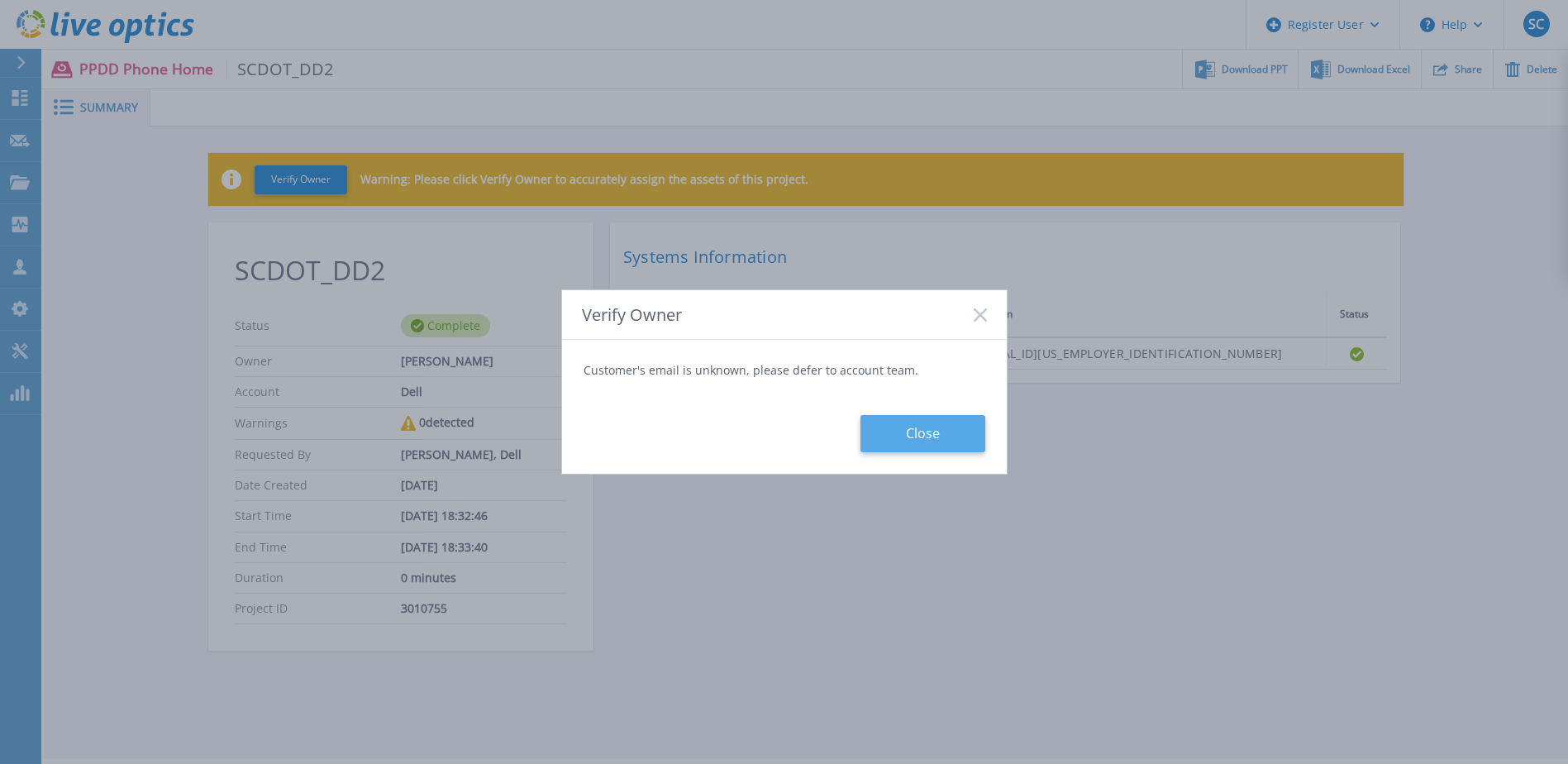
click at [929, 434] on button "Close" at bounding box center [923, 434] width 124 height 38
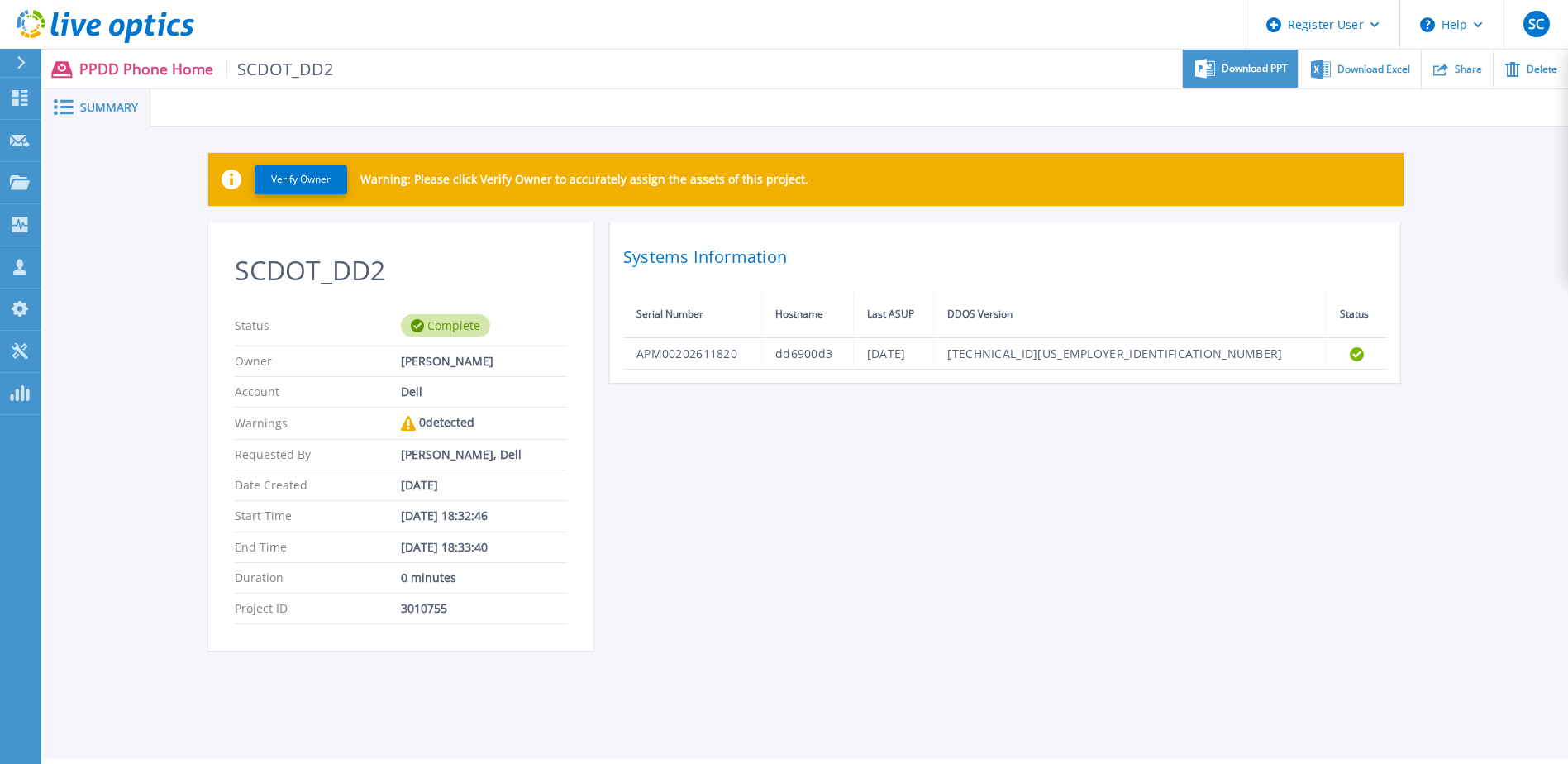
click at [1272, 69] on span "Download PPT" at bounding box center [1254, 69] width 66 height 10
